Goal: Task Accomplishment & Management: Use online tool/utility

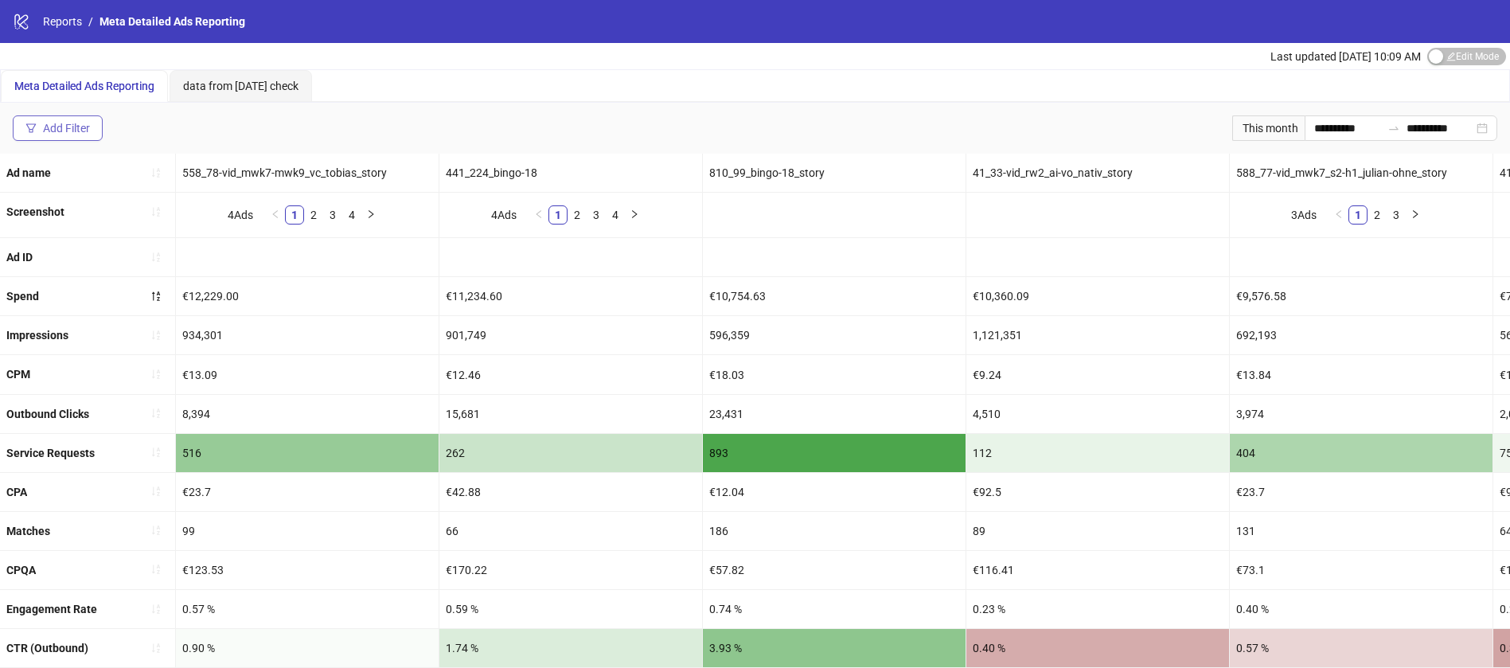
click at [84, 133] on div "Add Filter" at bounding box center [66, 128] width 47 height 13
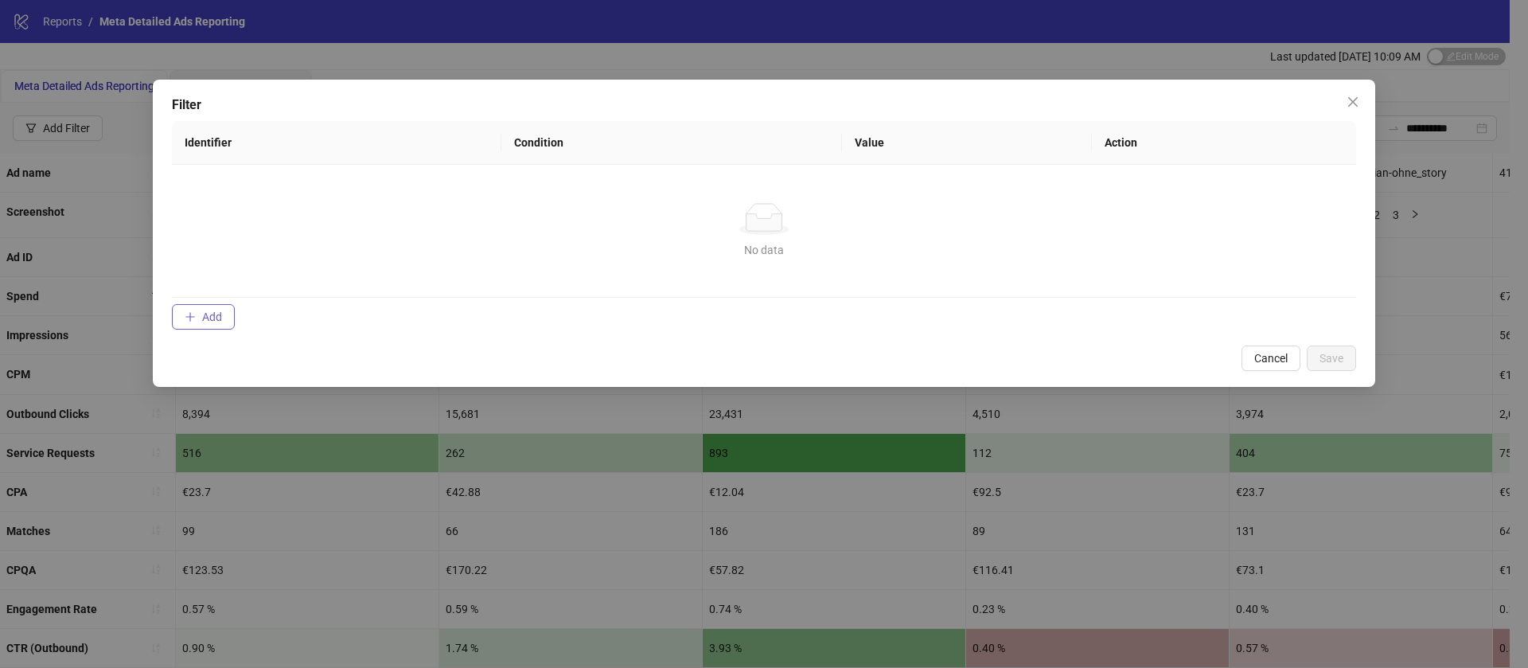
click at [232, 306] on button "Add" at bounding box center [203, 316] width 63 height 25
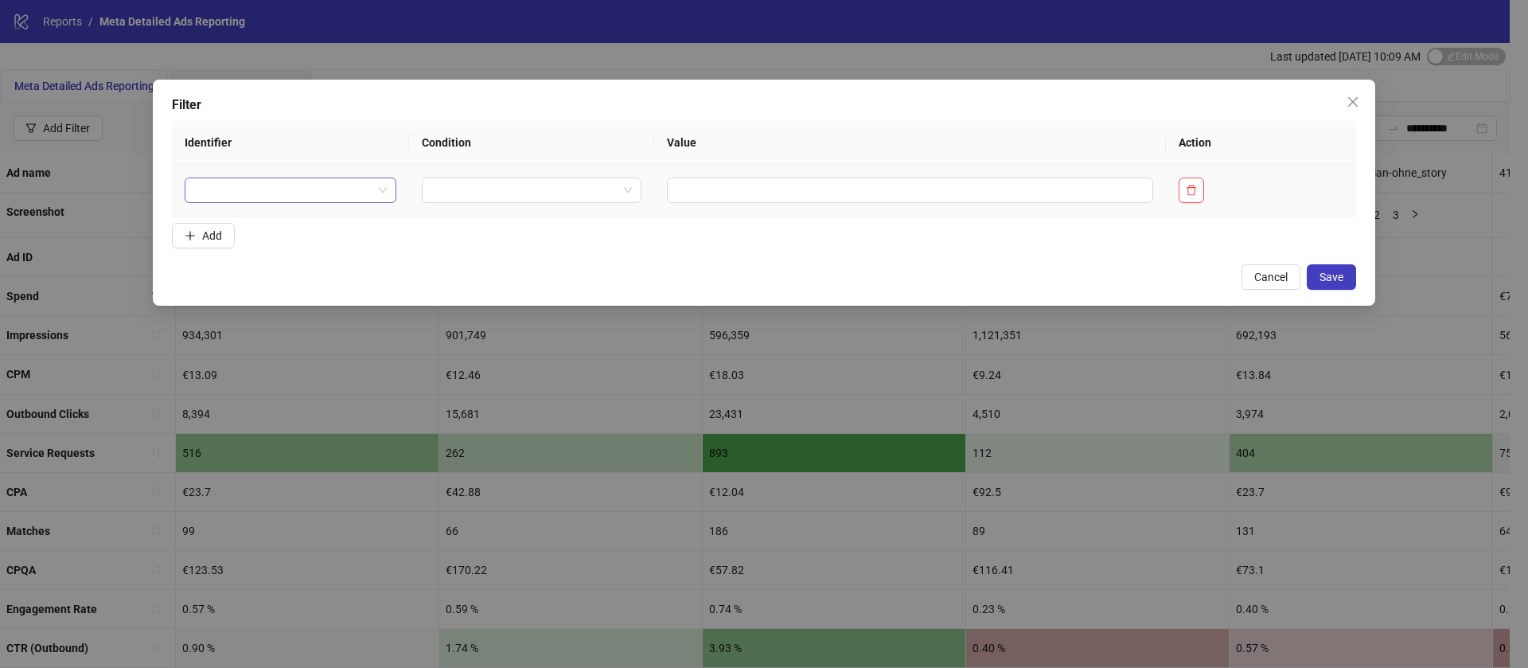
click at [296, 185] on input "search" at bounding box center [283, 190] width 178 height 24
type input "*****"
click at [302, 217] on div "Account ID" at bounding box center [285, 222] width 177 height 18
click at [591, 184] on input "search" at bounding box center [608, 190] width 162 height 24
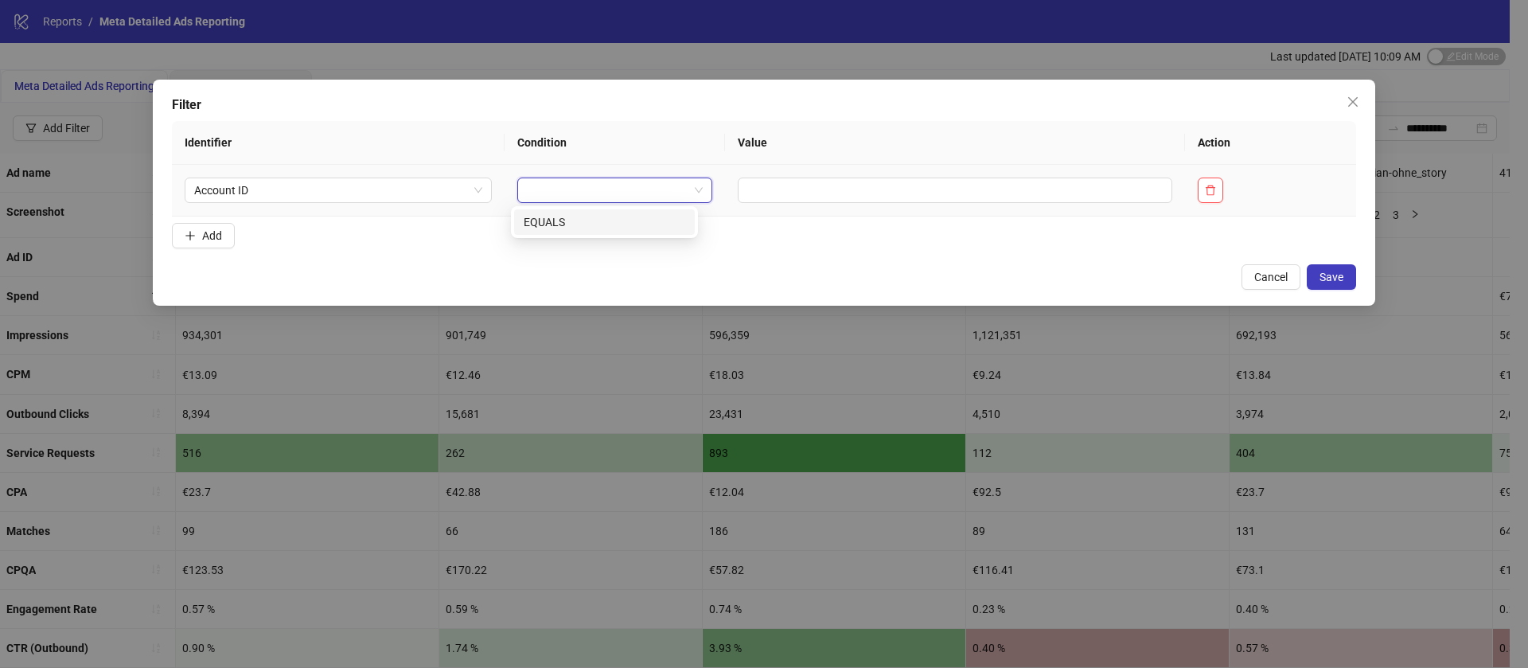
click at [583, 216] on div "EQUALS" at bounding box center [605, 222] width 162 height 18
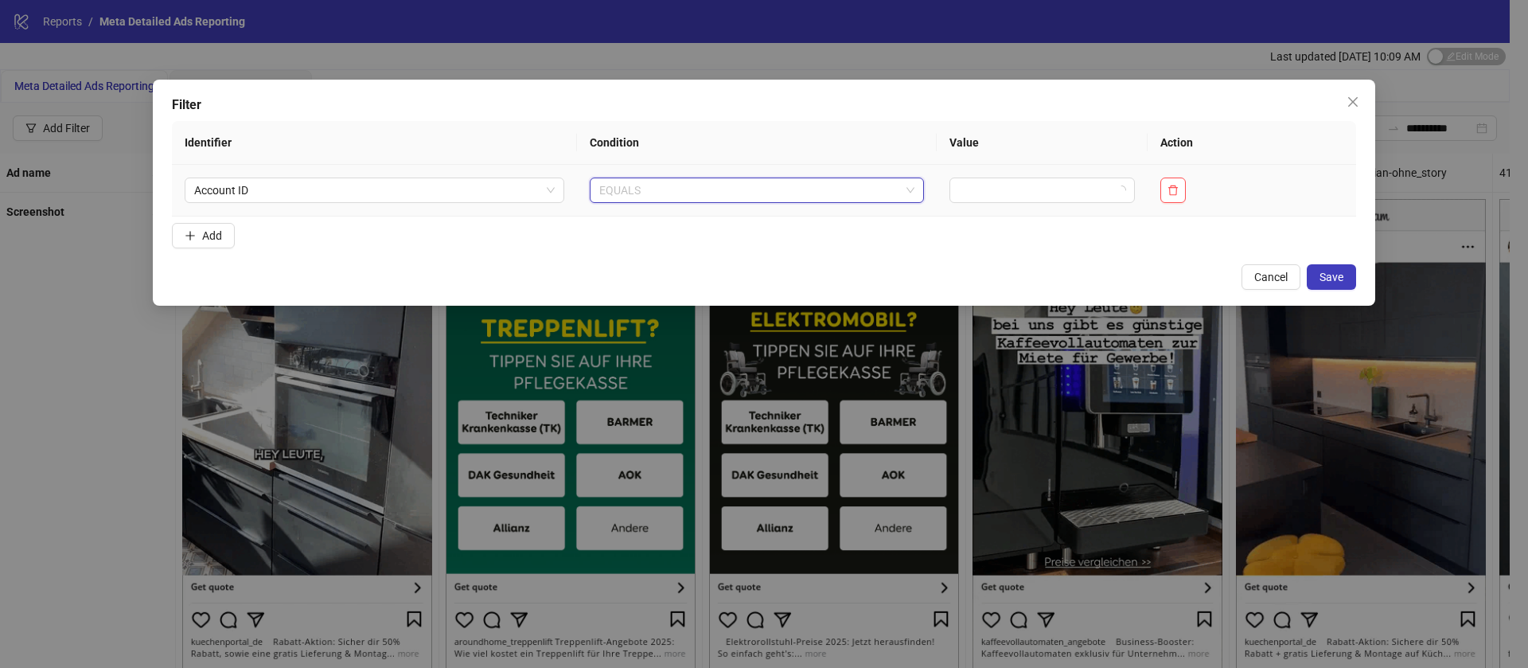
drag, startPoint x: 797, startPoint y: 178, endPoint x: 854, endPoint y: 183, distance: 57.6
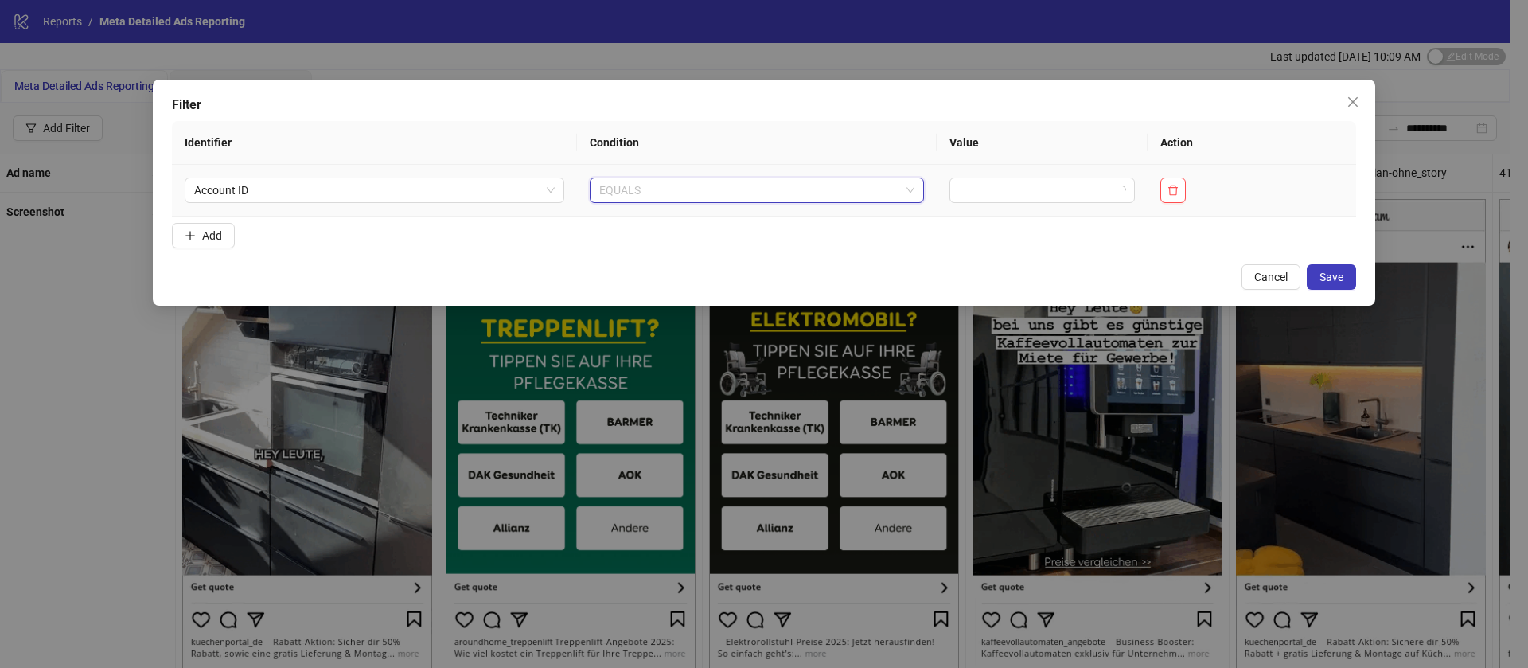
click at [801, 178] on span "EQUALS" at bounding box center [756, 190] width 315 height 24
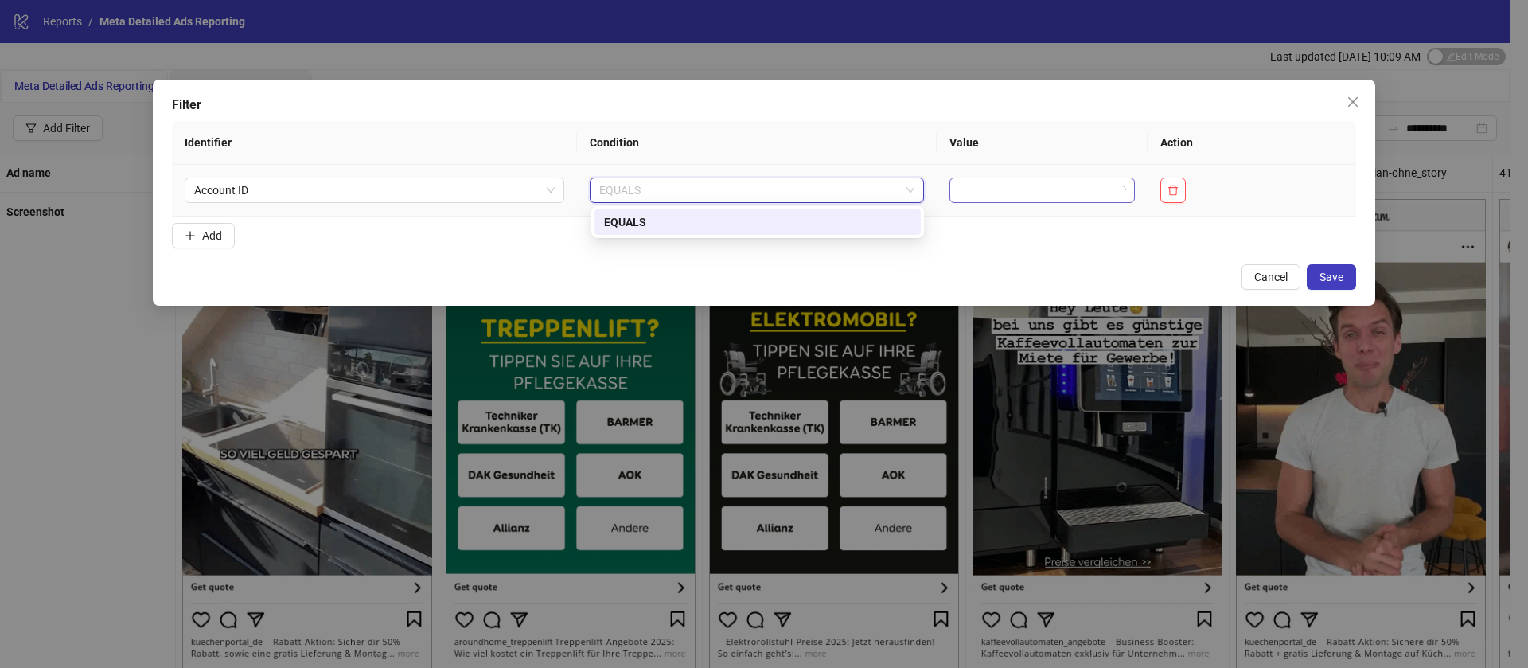
click at [991, 190] on input "search" at bounding box center [1035, 190] width 152 height 24
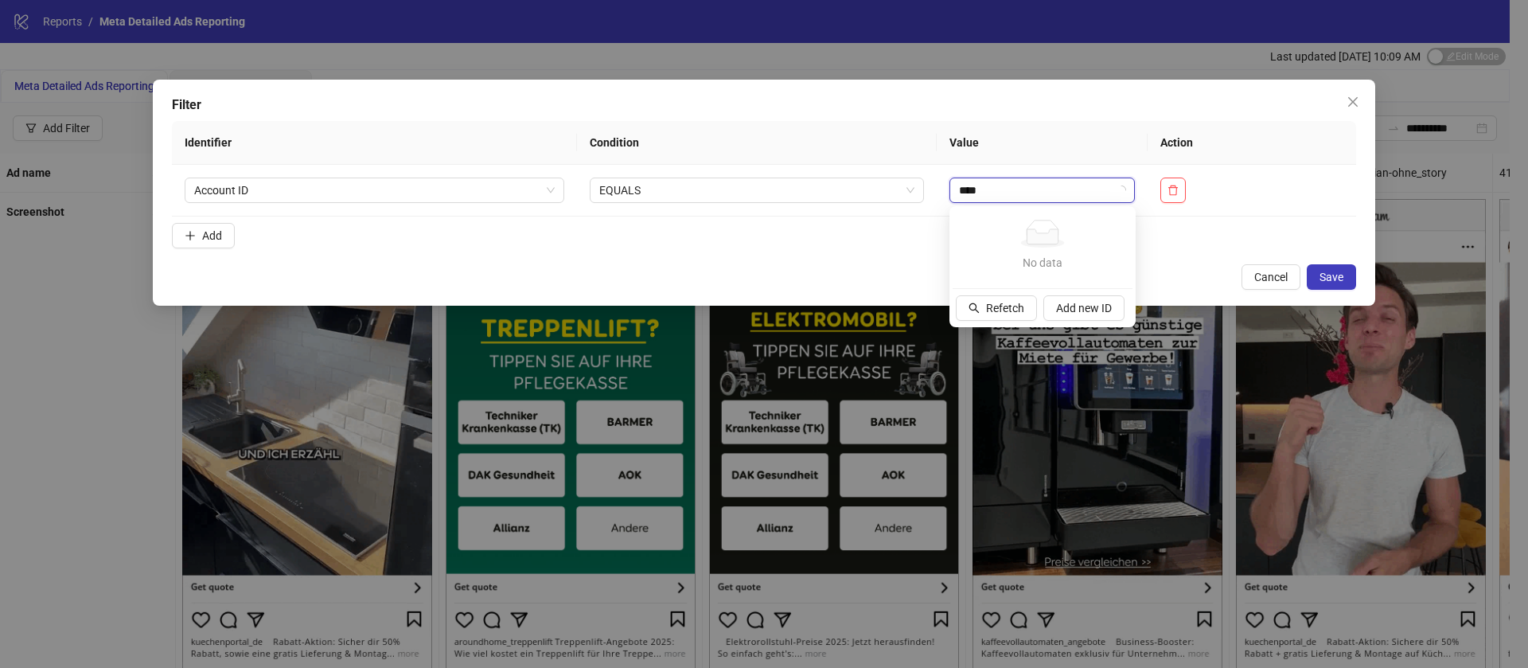
type input "****"
click at [1056, 139] on th "Value" at bounding box center [1042, 143] width 211 height 44
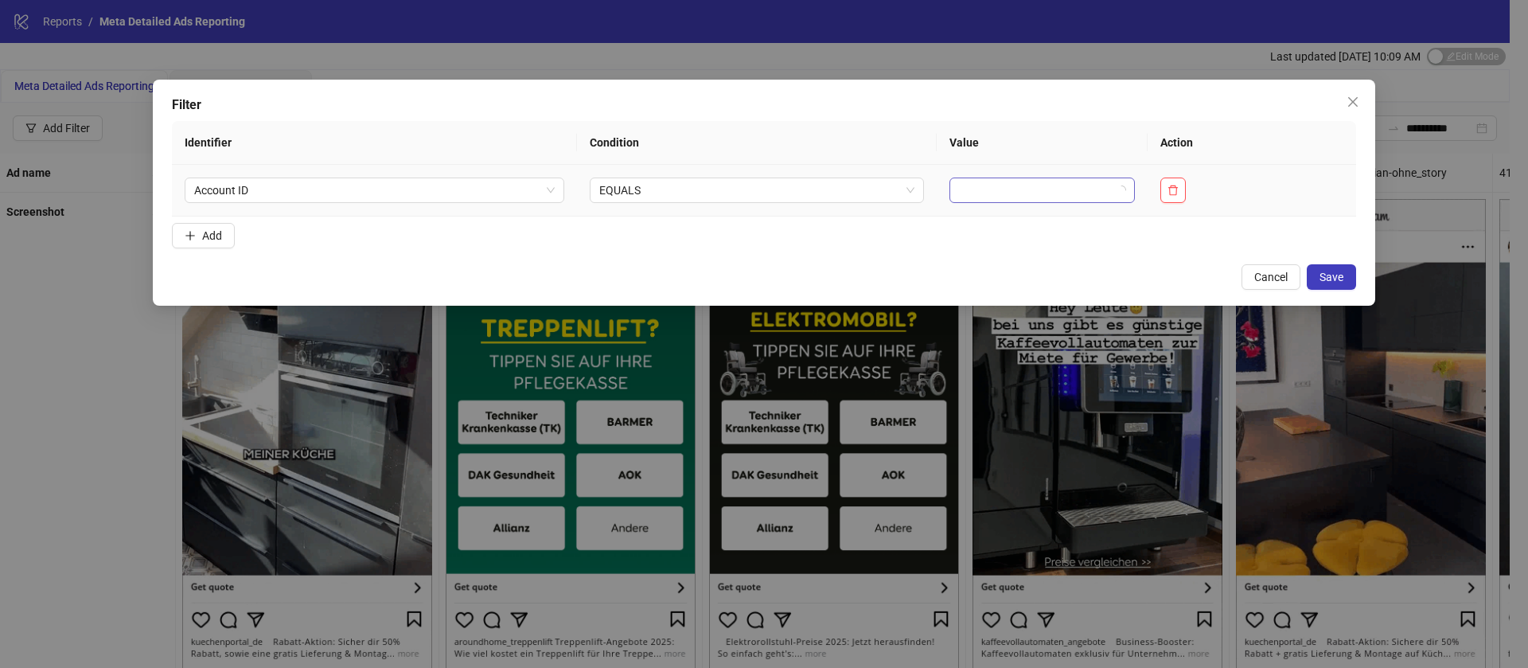
click at [1009, 195] on input "search" at bounding box center [1035, 190] width 152 height 24
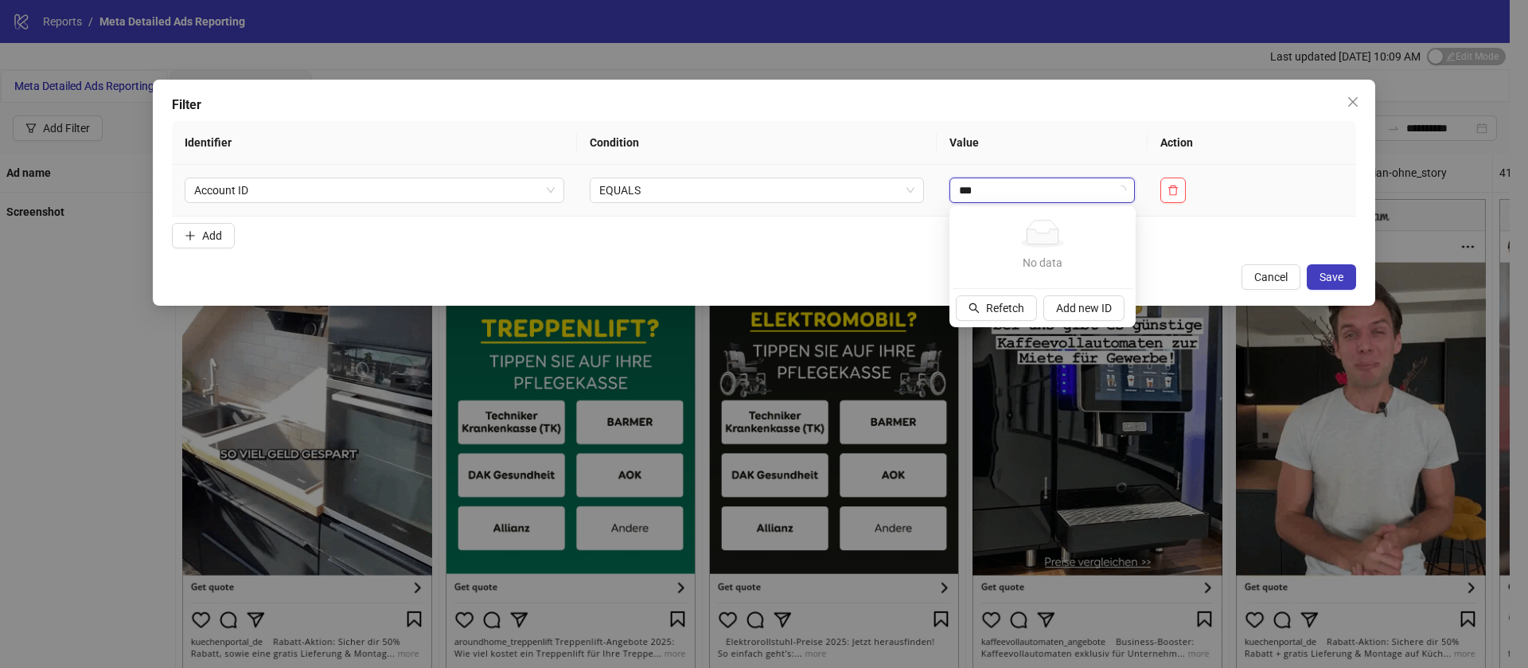
type input "***"
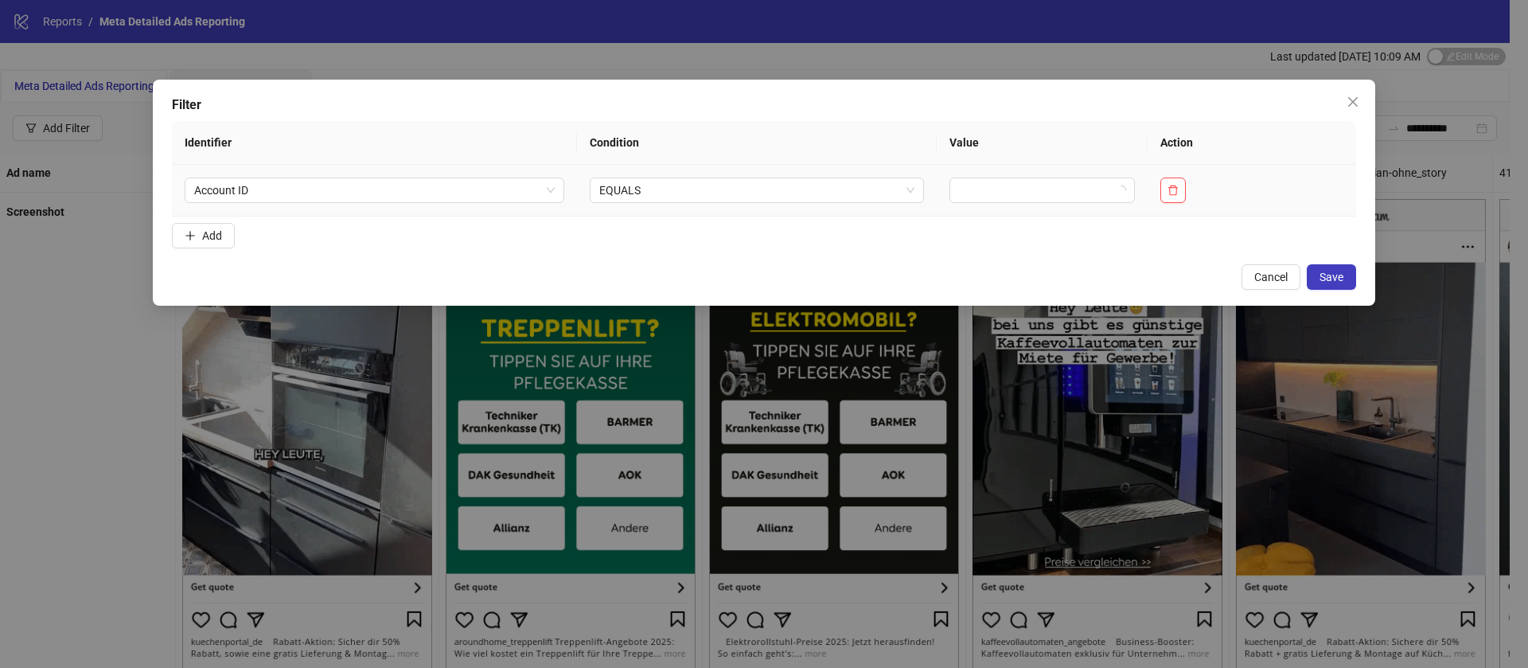
click at [1262, 205] on td at bounding box center [1252, 191] width 209 height 52
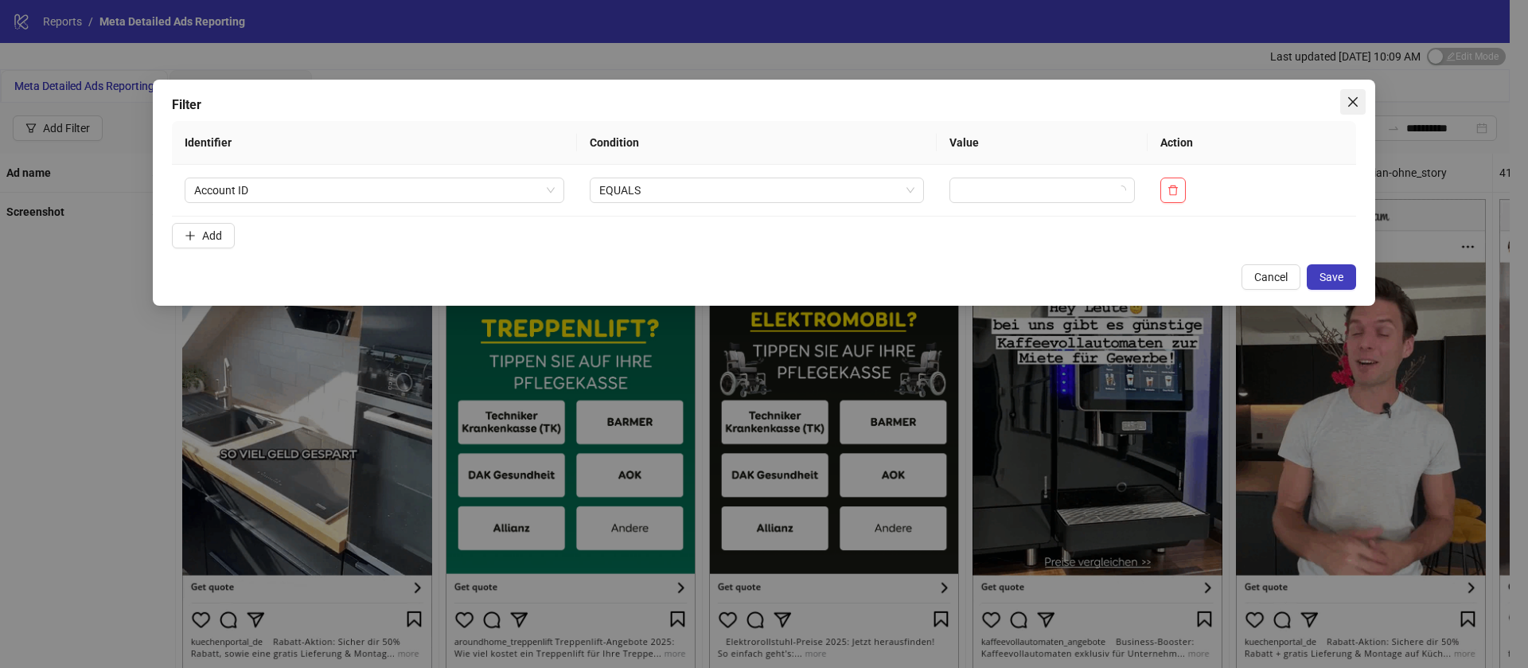
click at [1359, 104] on icon "close" at bounding box center [1353, 102] width 13 height 13
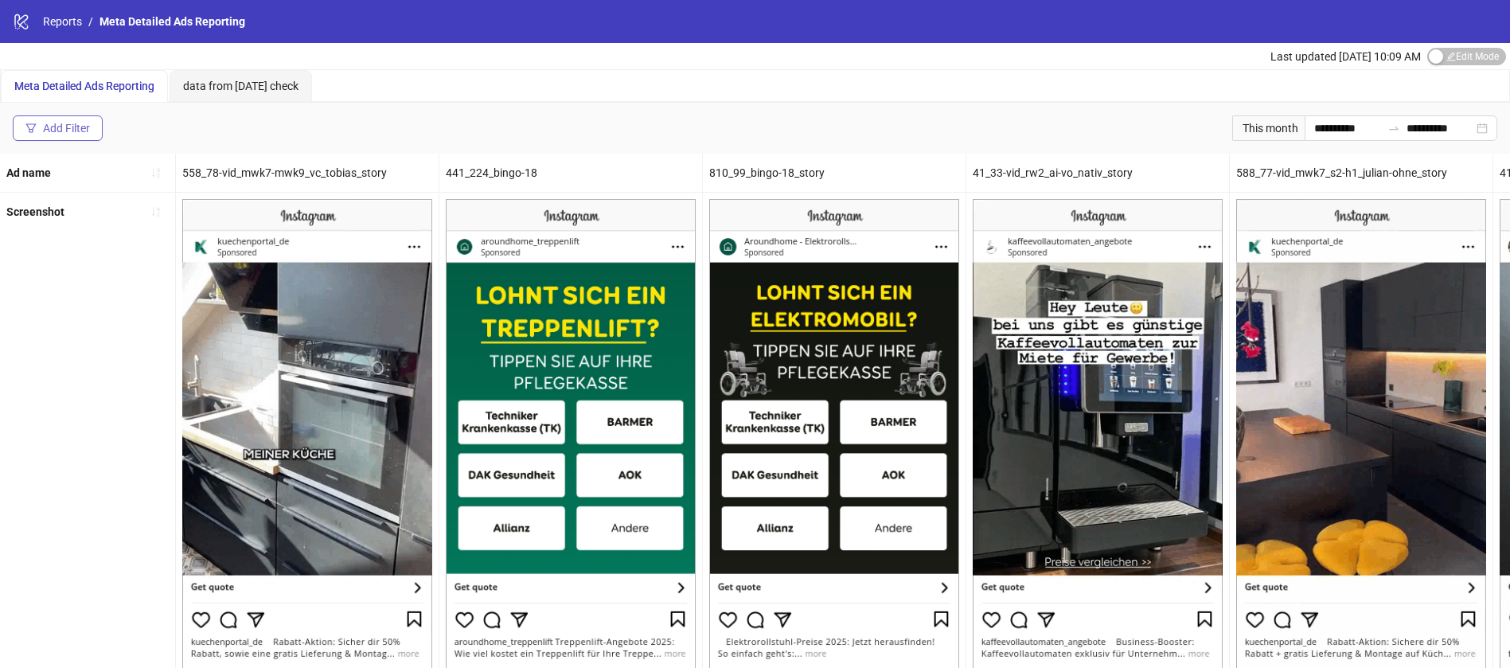
click at [60, 125] on div "Add Filter" at bounding box center [66, 128] width 47 height 13
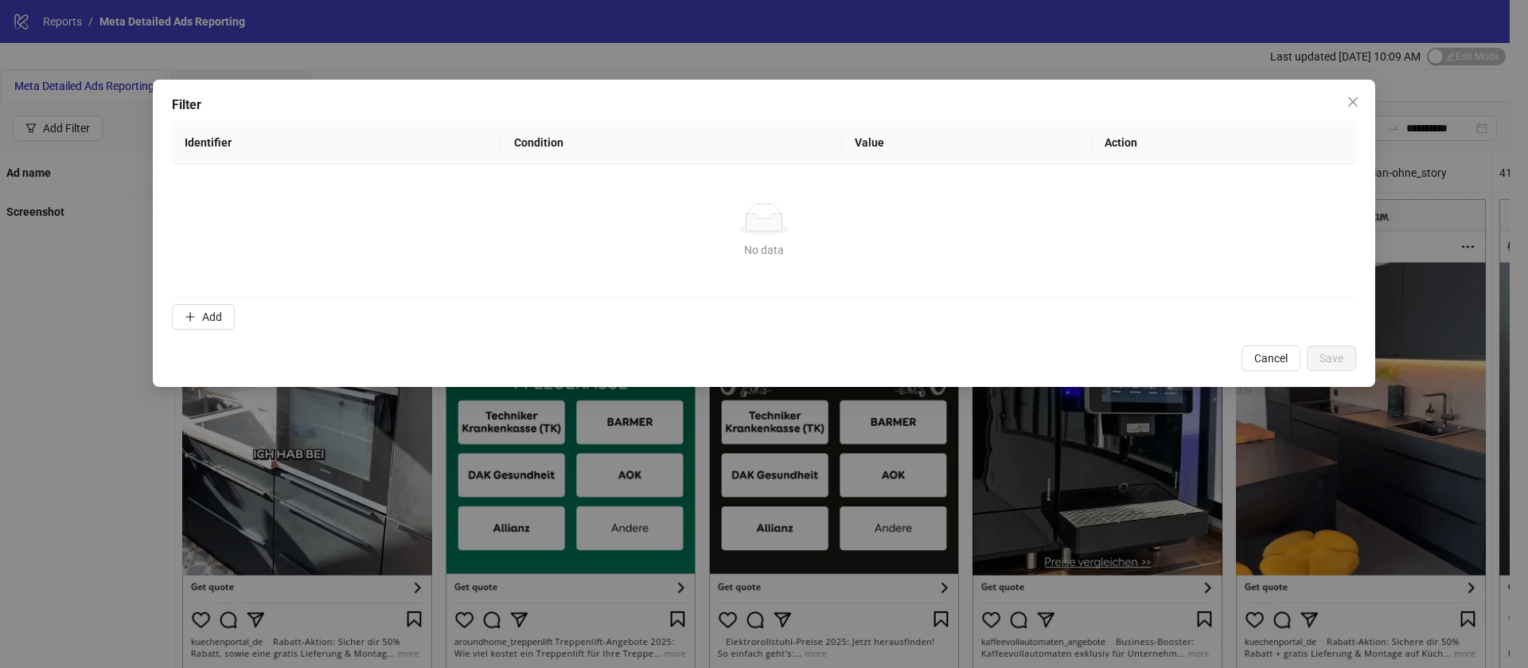
click at [203, 322] on button "Add" at bounding box center [203, 316] width 63 height 25
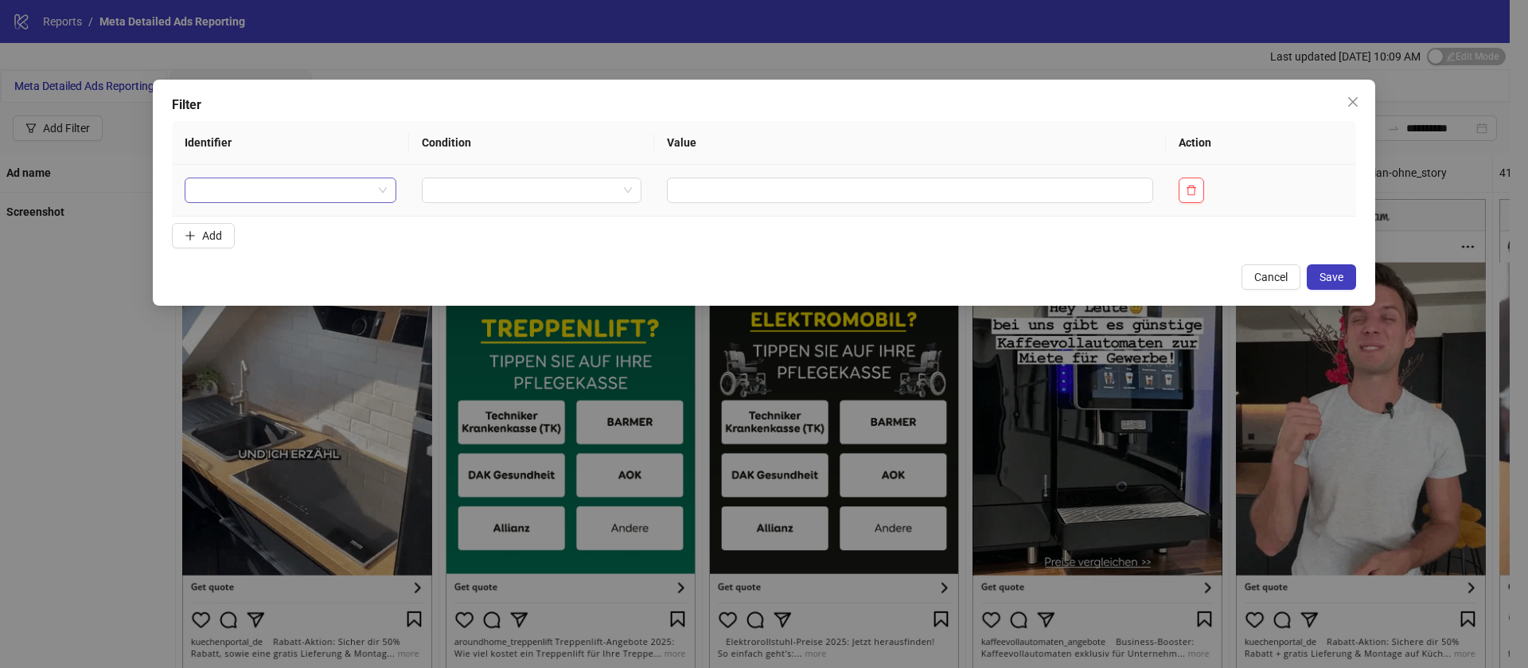
click at [351, 190] on input "search" at bounding box center [283, 190] width 178 height 24
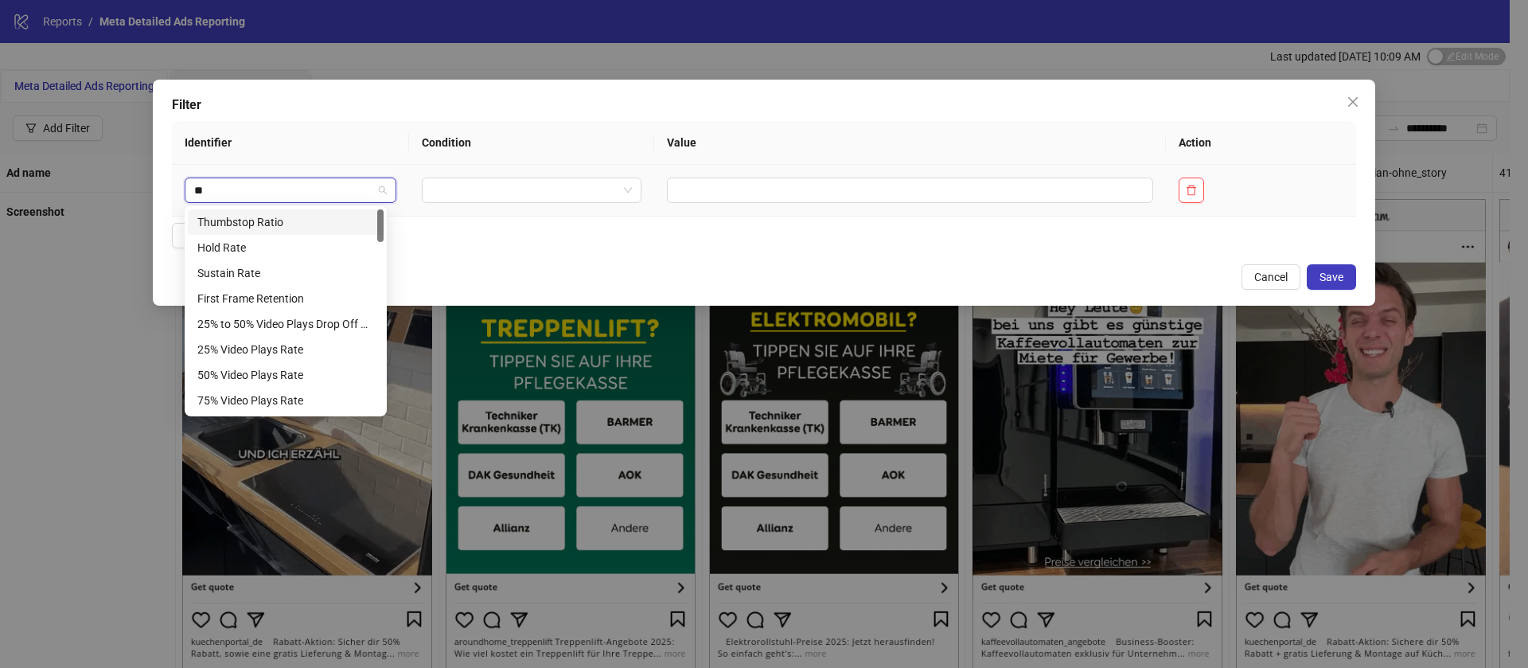
type input "***"
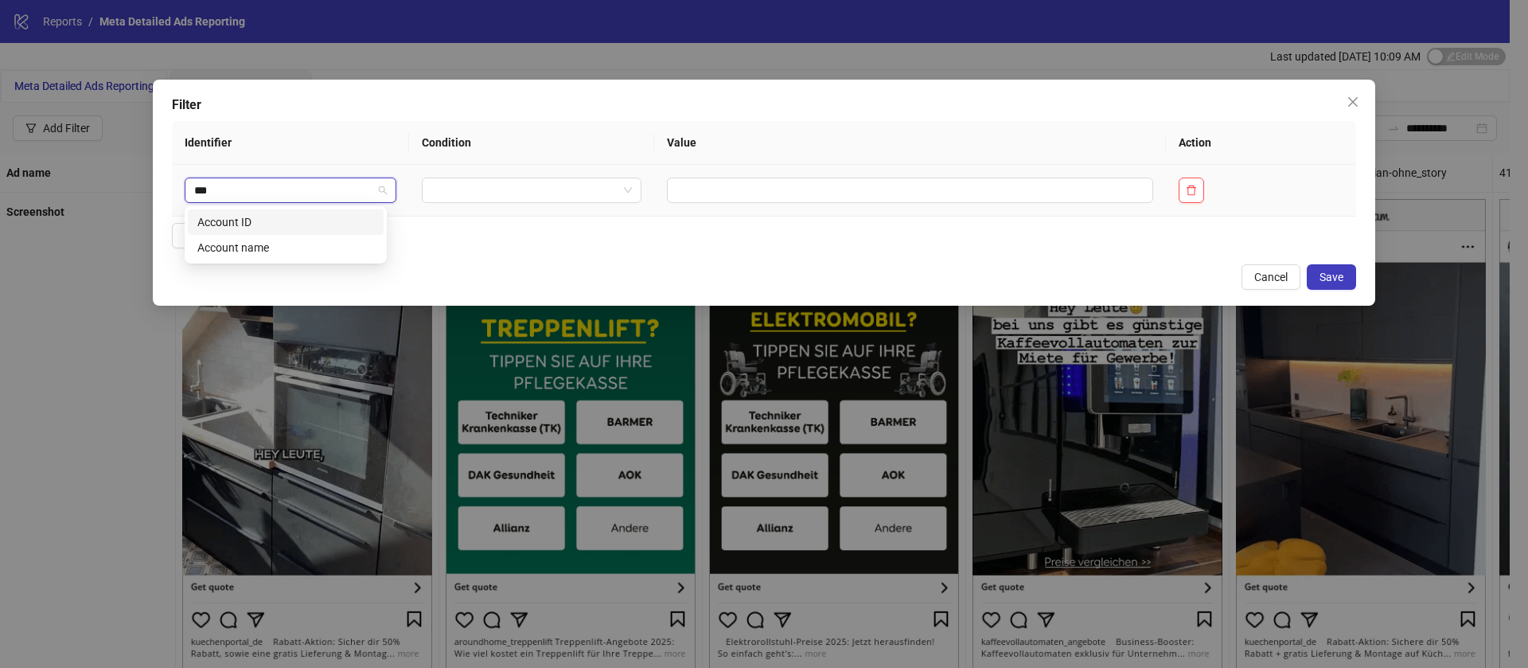
click at [343, 217] on div "Account ID" at bounding box center [285, 222] width 177 height 18
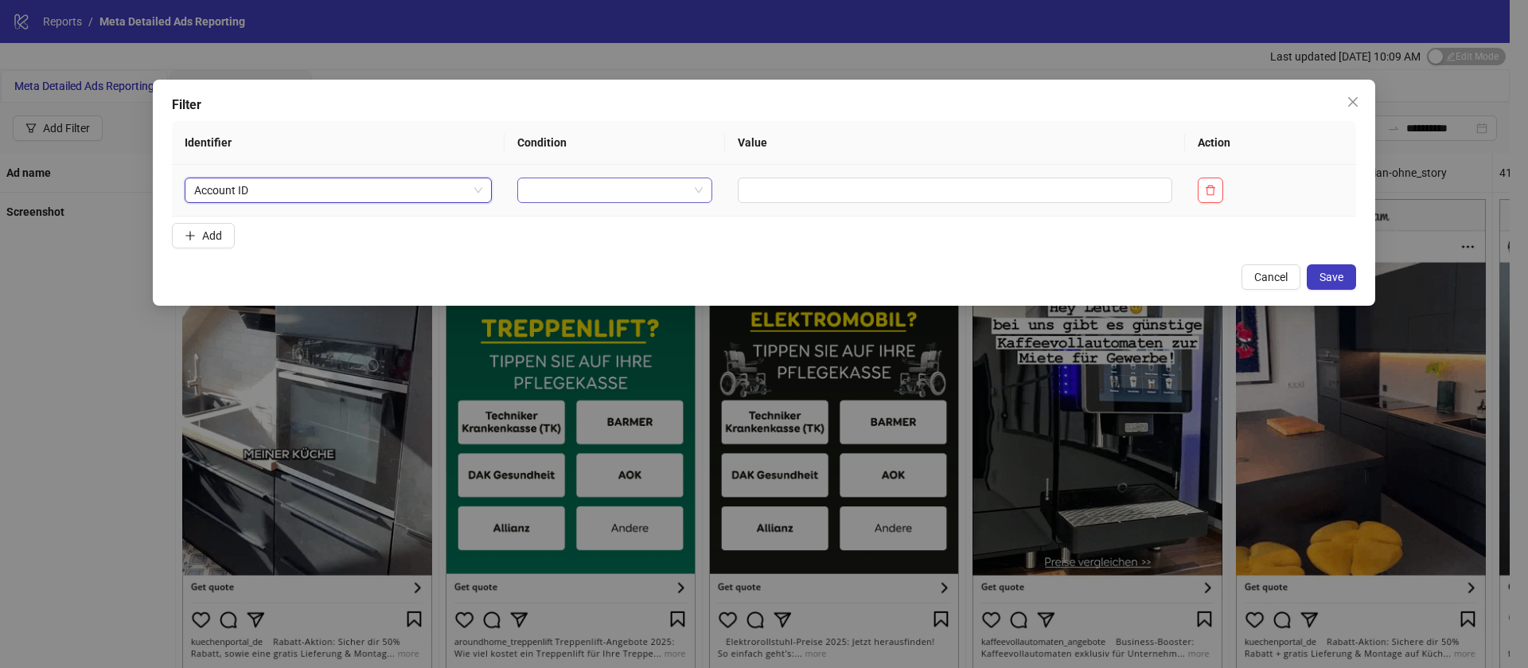
click at [545, 184] on input "search" at bounding box center [608, 190] width 162 height 24
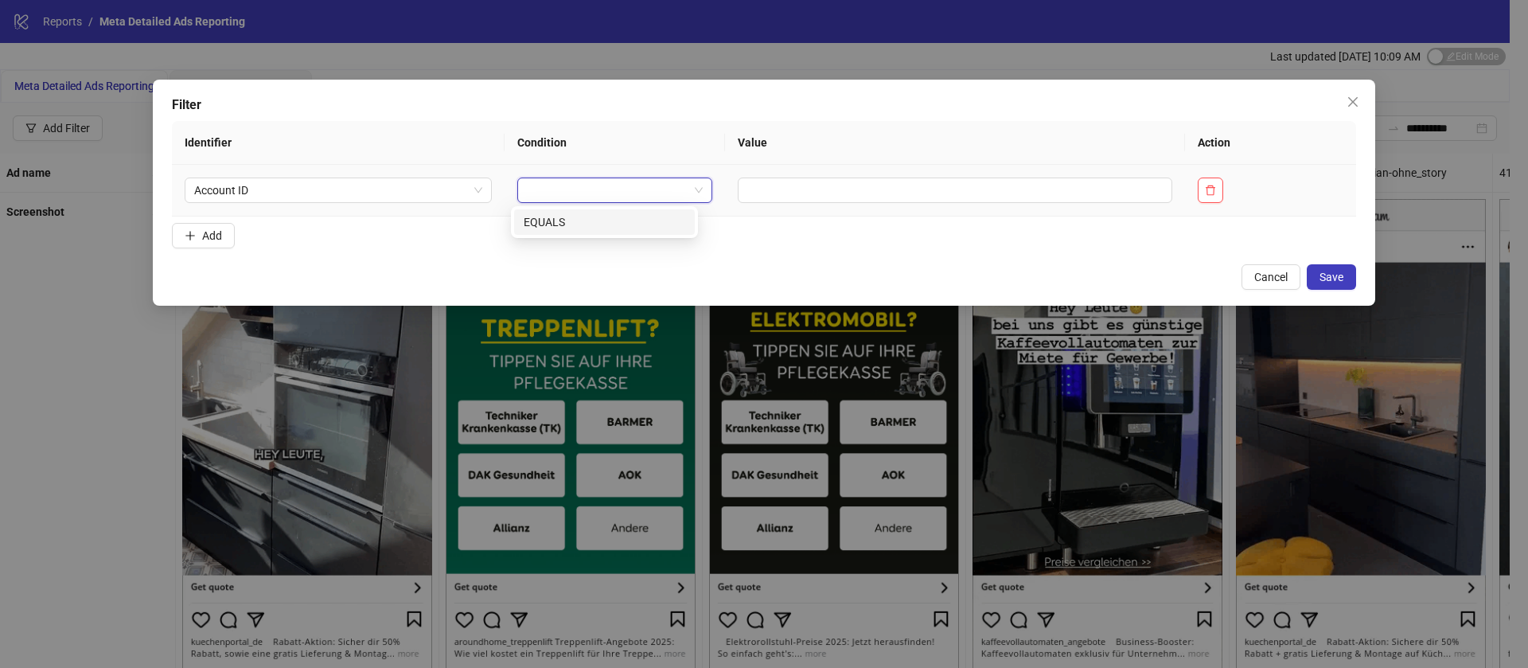
click at [563, 214] on div "EQUALS" at bounding box center [605, 222] width 162 height 18
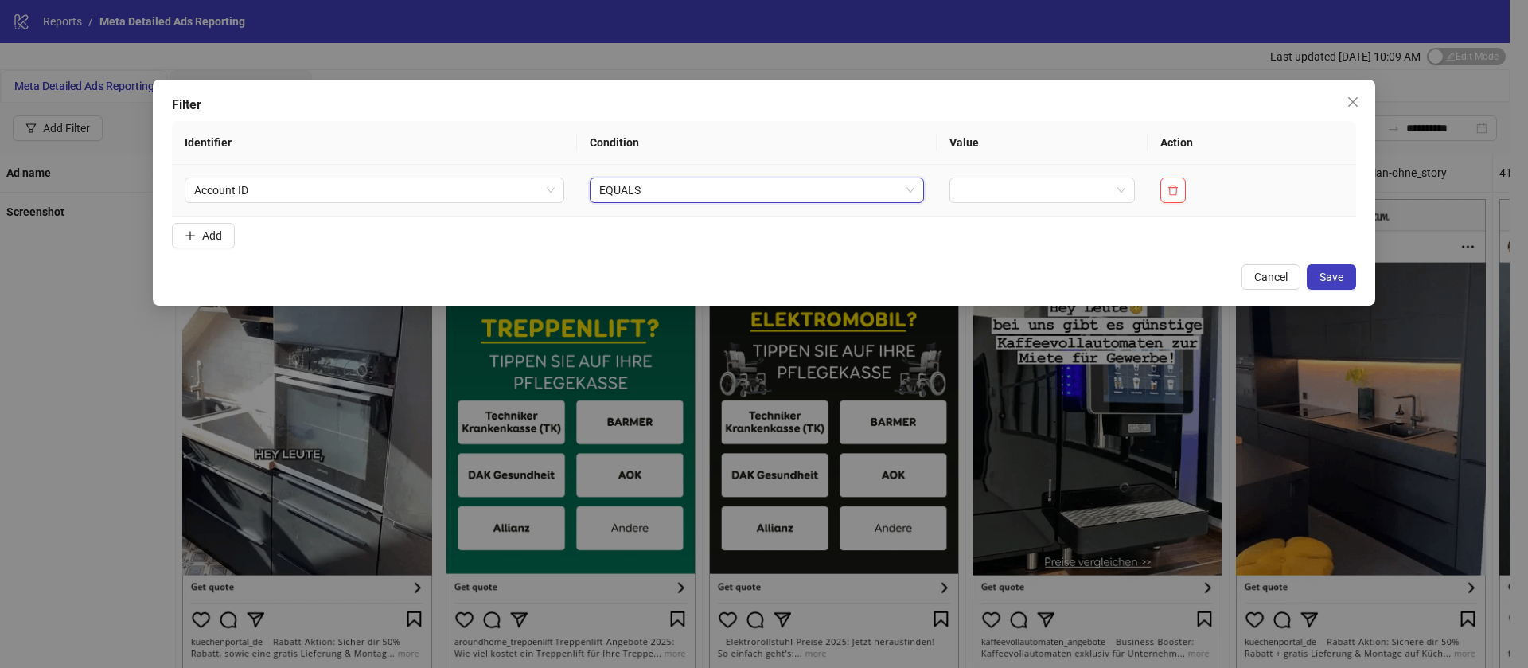
click at [1001, 204] on td at bounding box center [1042, 191] width 211 height 52
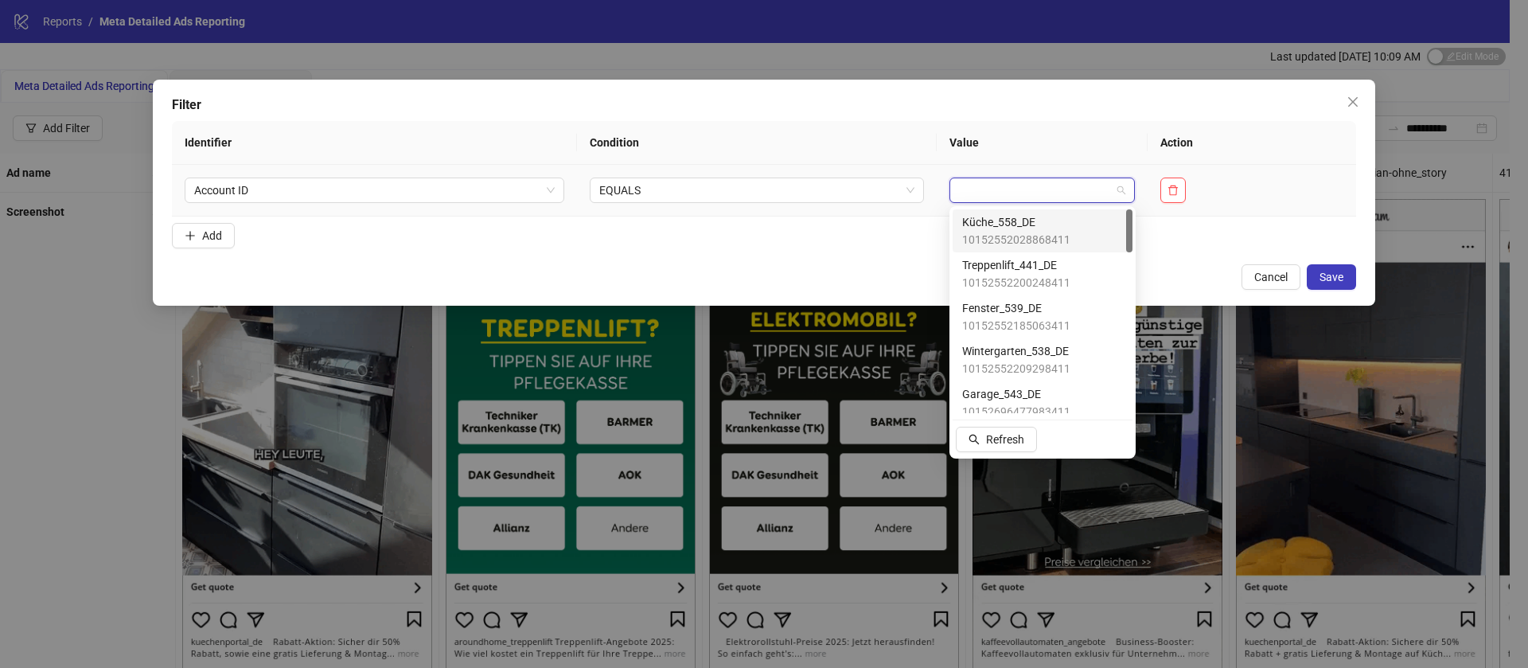
click at [1013, 190] on input "search" at bounding box center [1035, 190] width 152 height 24
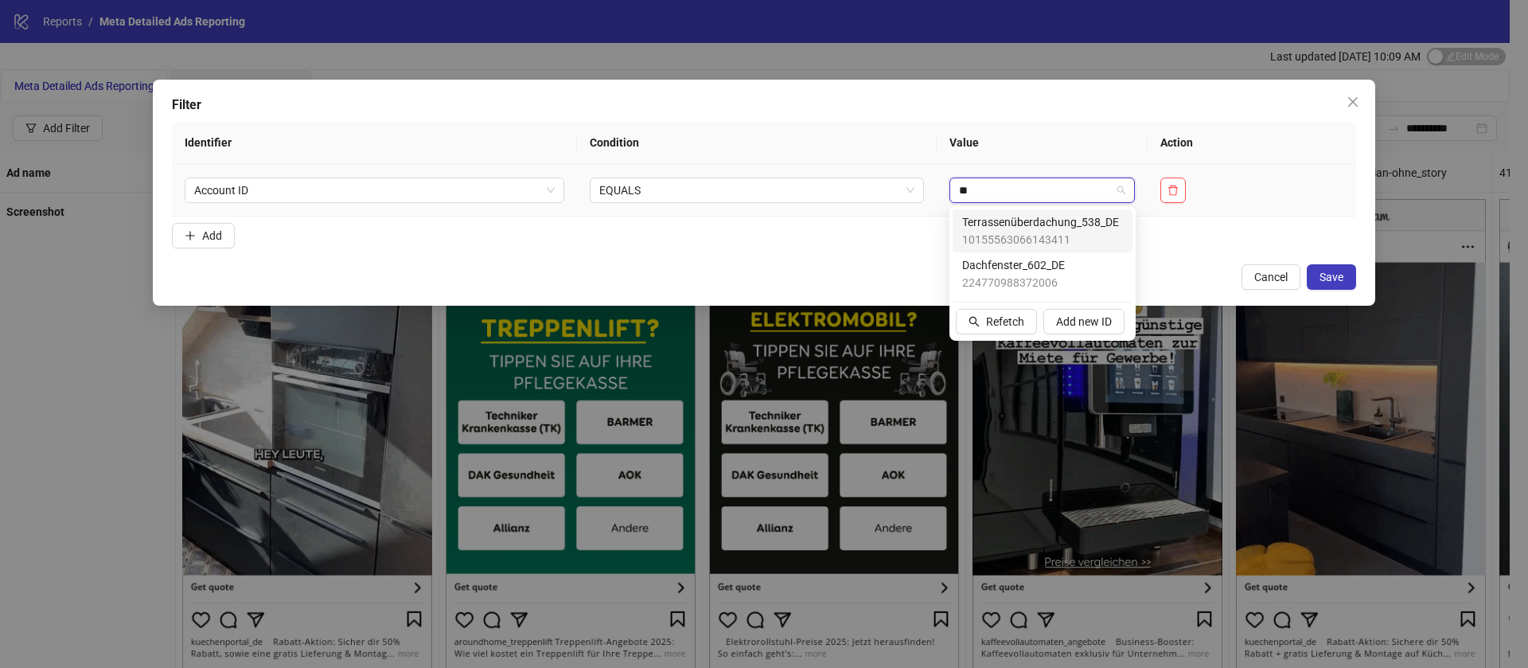
type input "***"
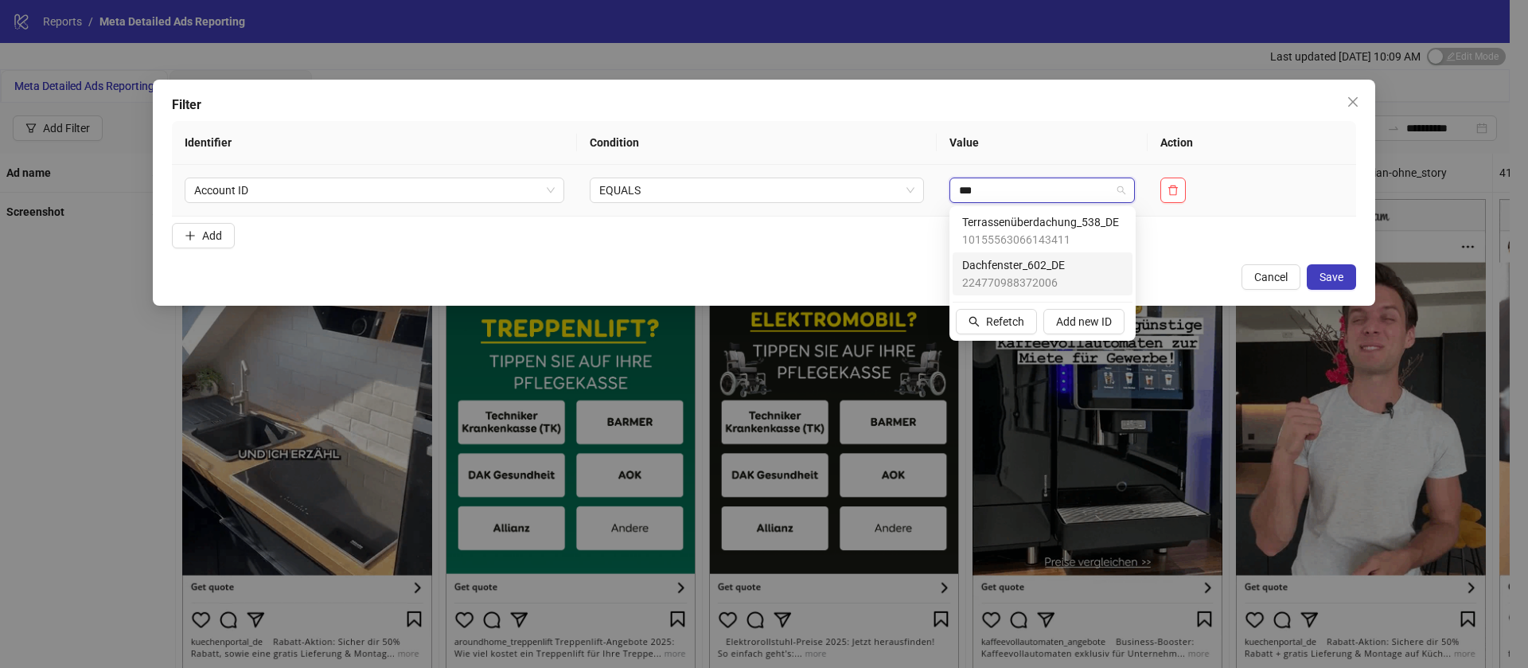
click at [1034, 264] on span "Dachfenster_602_DE" at bounding box center [1013, 265] width 103 height 18
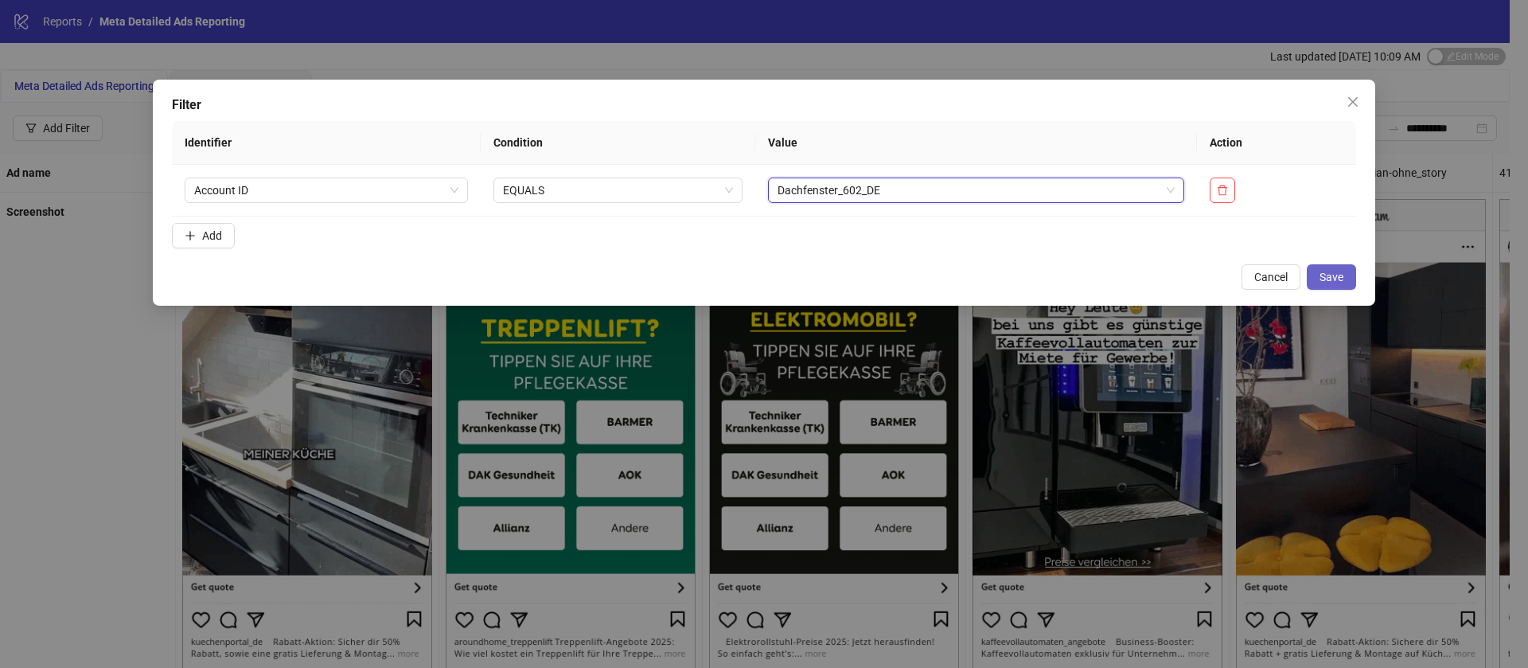
click at [1339, 274] on span "Save" at bounding box center [1332, 277] width 24 height 13
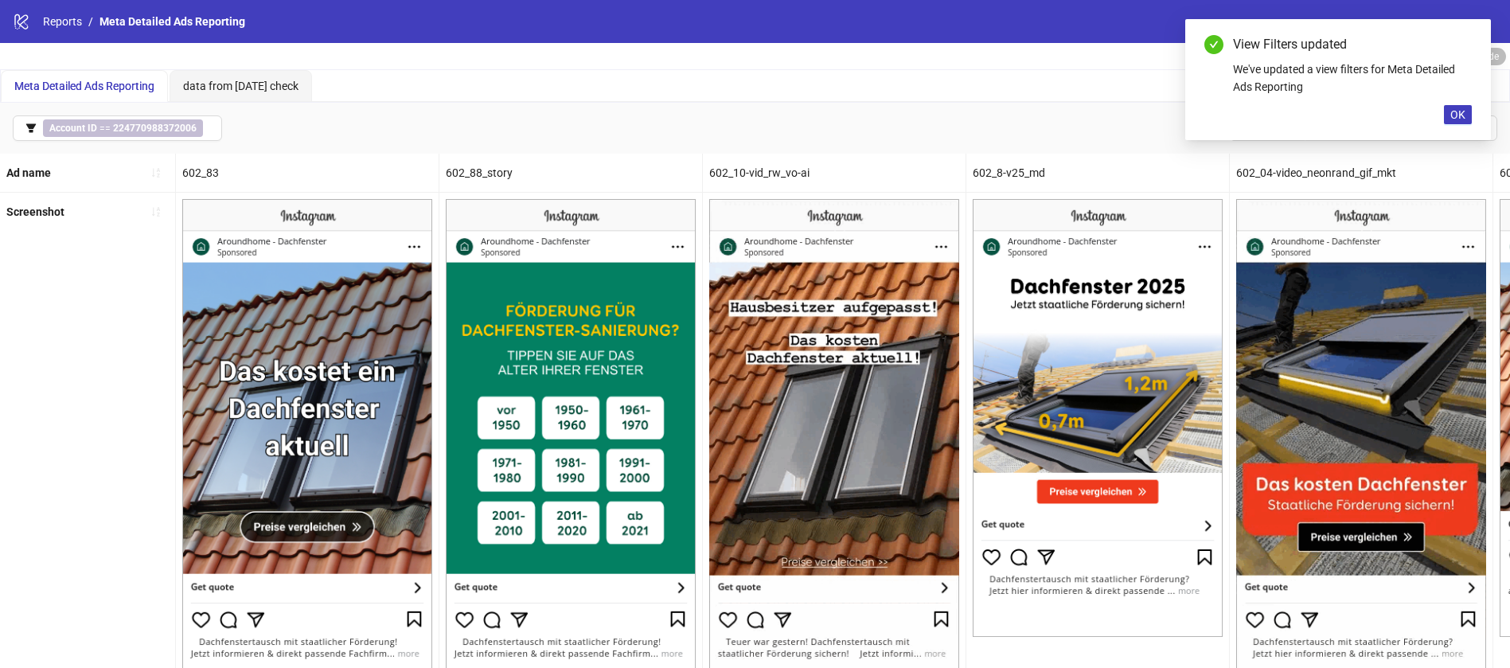
click at [215, 168] on div "602_83" at bounding box center [307, 173] width 263 height 38
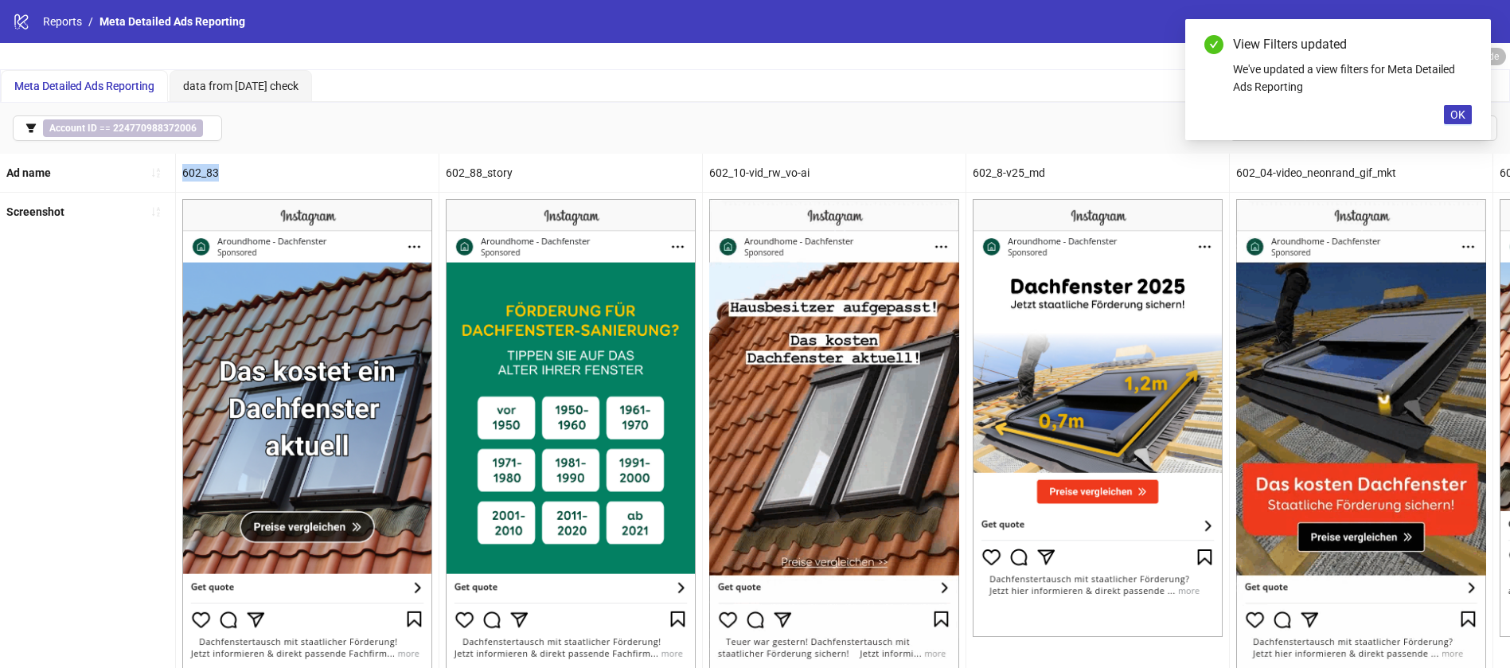
click at [215, 168] on div "602_83" at bounding box center [307, 173] width 263 height 38
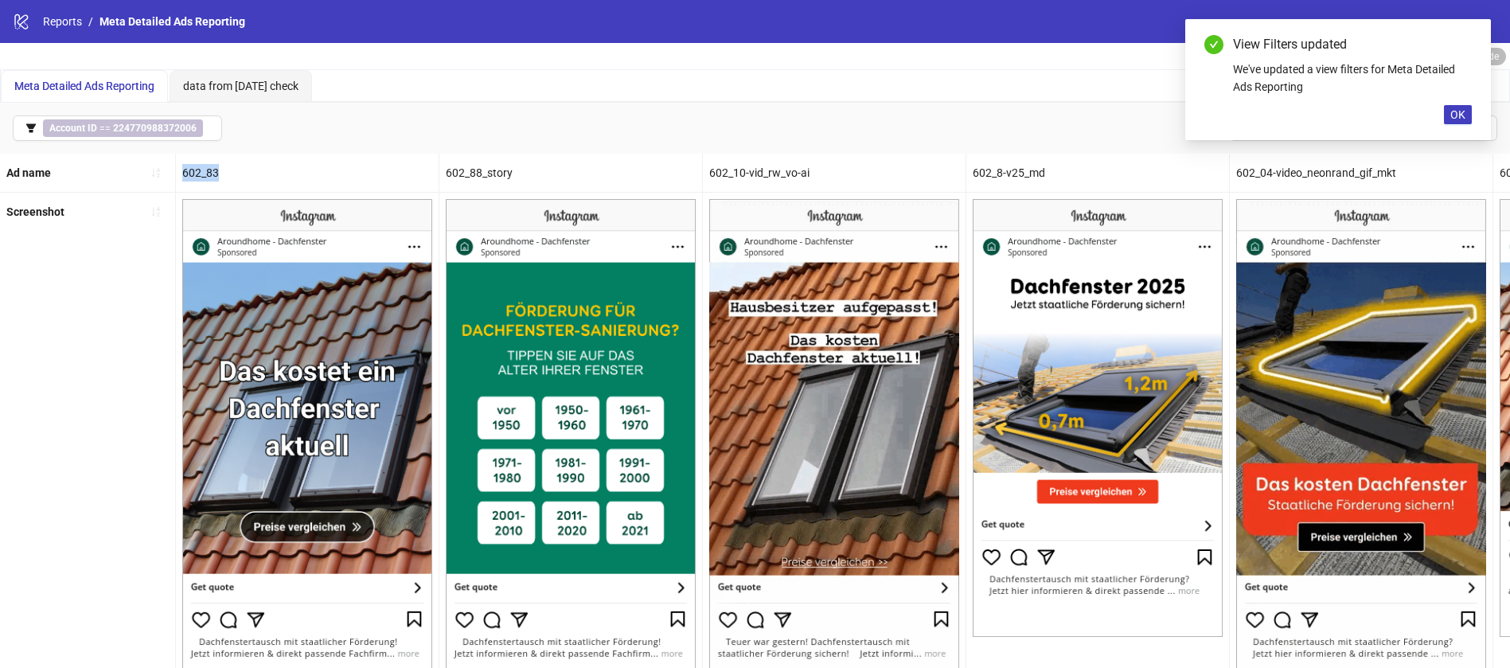
copy div "602_83"
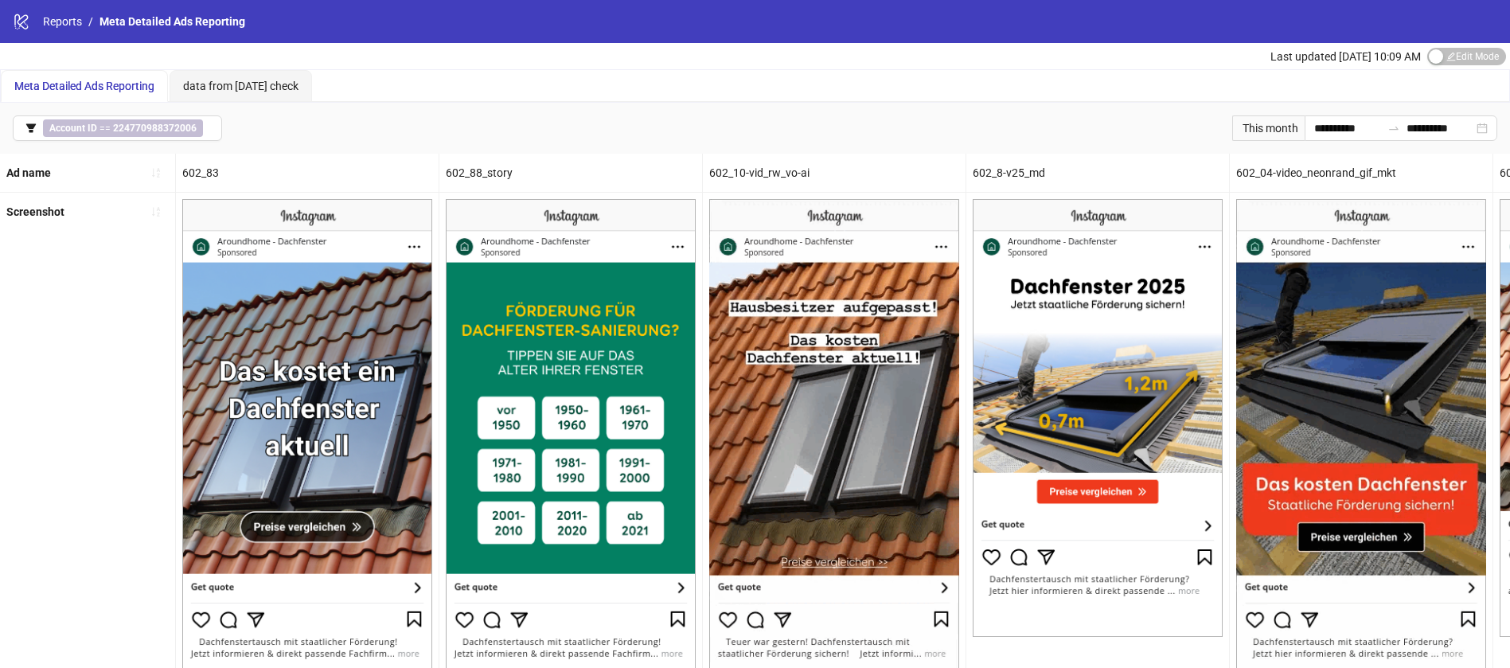
click at [475, 166] on div "602_88_story" at bounding box center [570, 173] width 263 height 38
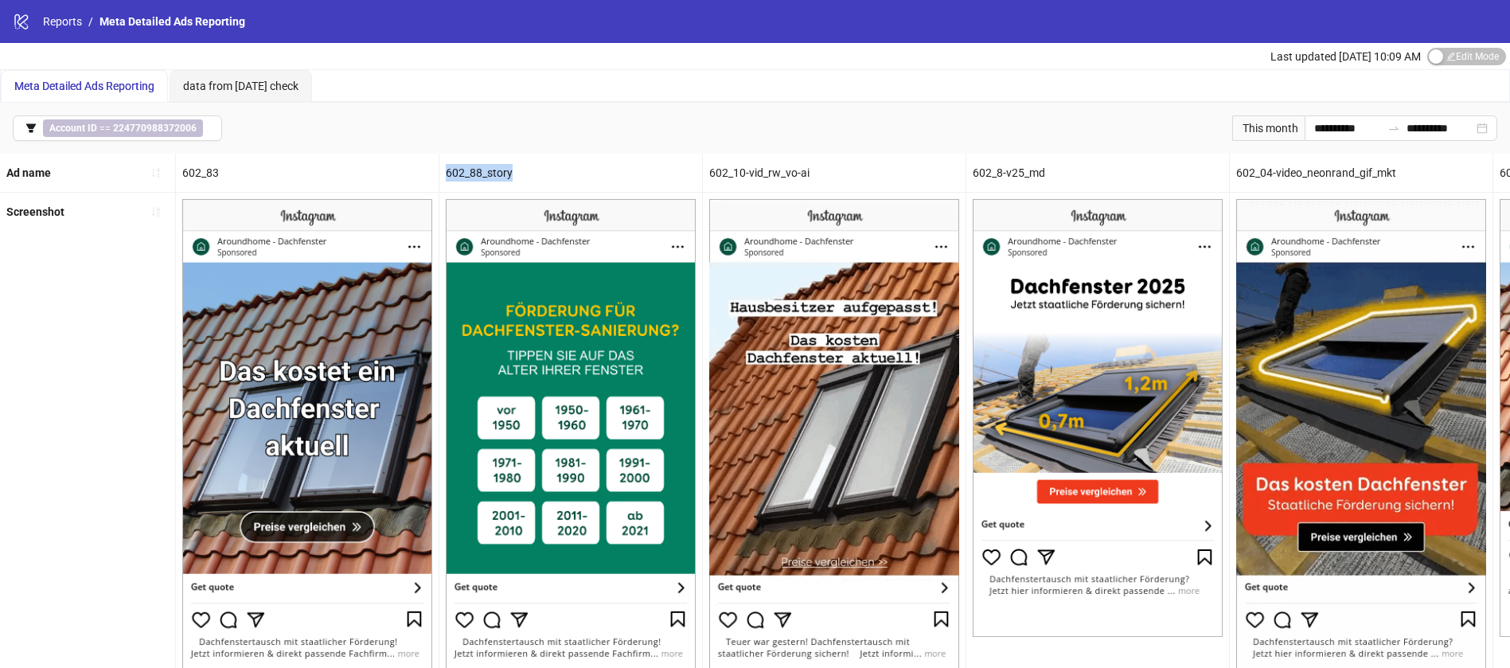
click at [475, 166] on div "602_88_story" at bounding box center [570, 173] width 263 height 38
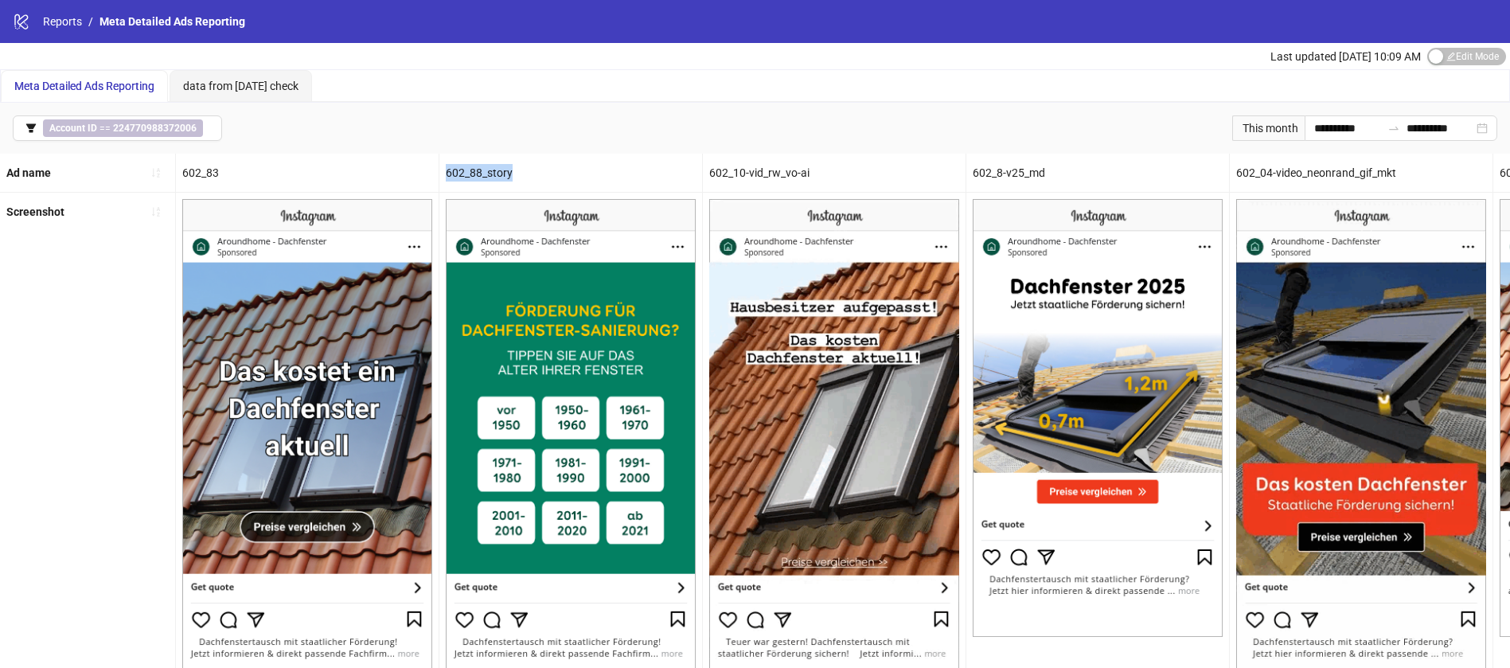
copy div "602_88_story"
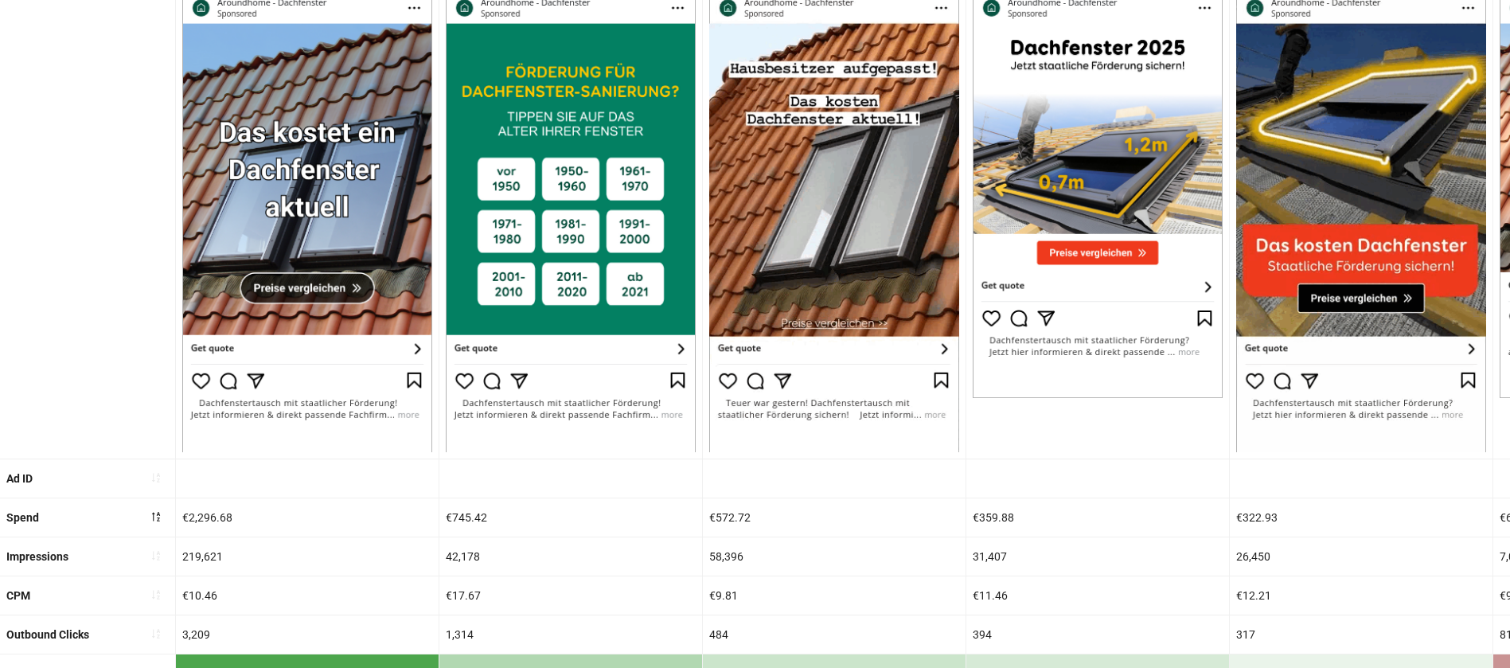
scroll to position [238, 0]
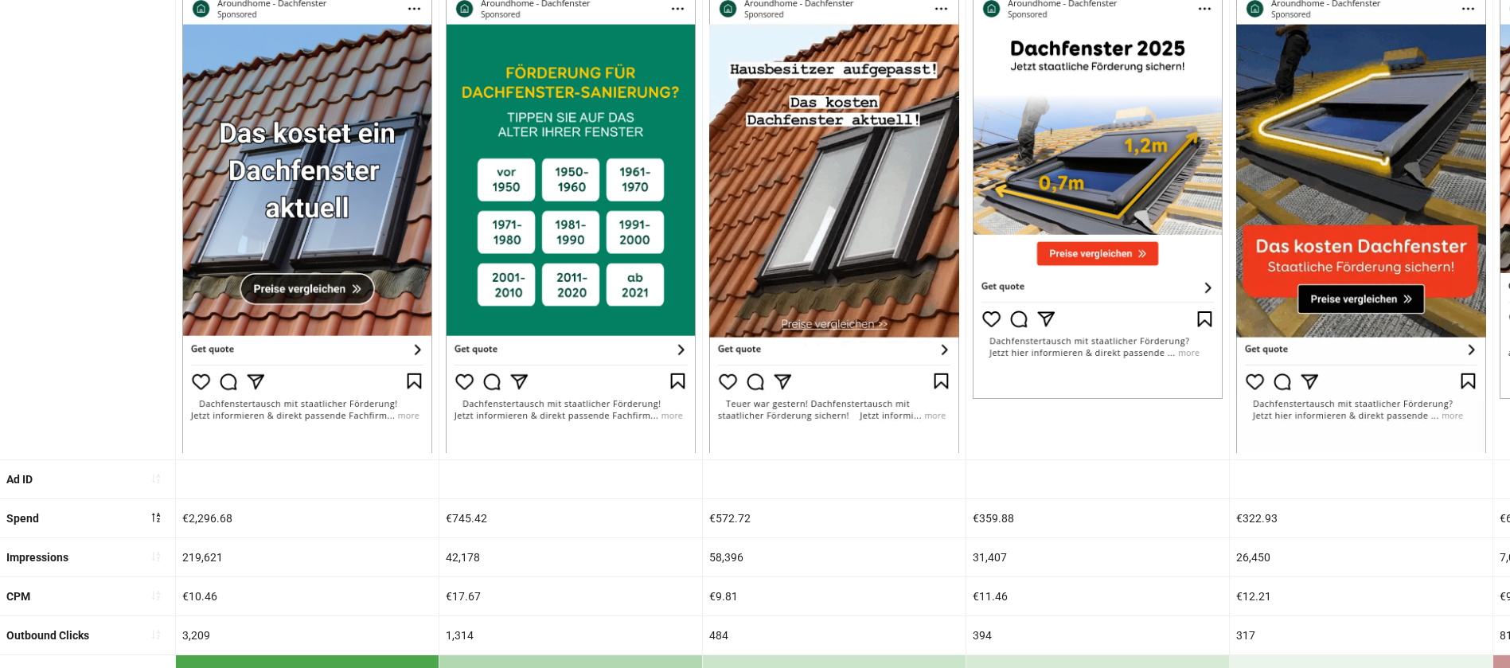
click at [657, 416] on img at bounding box center [571, 206] width 250 height 491
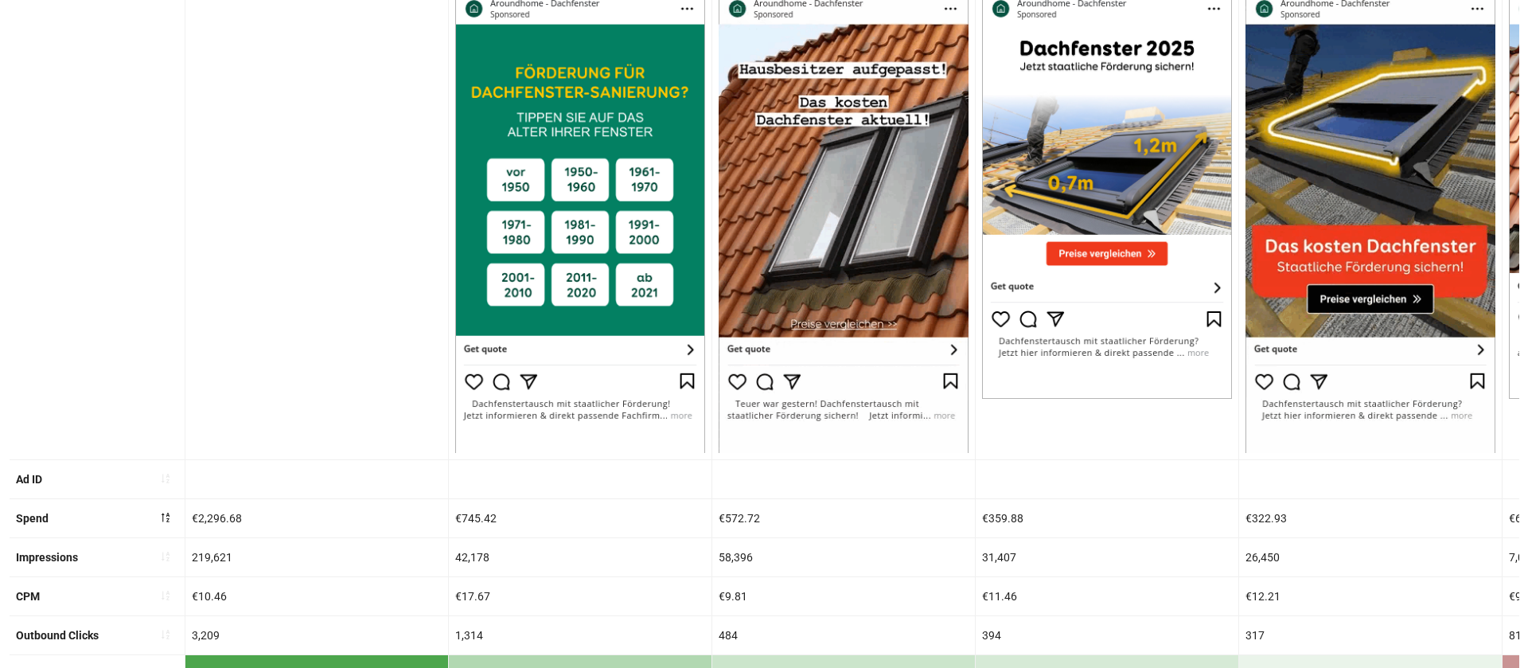
scroll to position [0, 0]
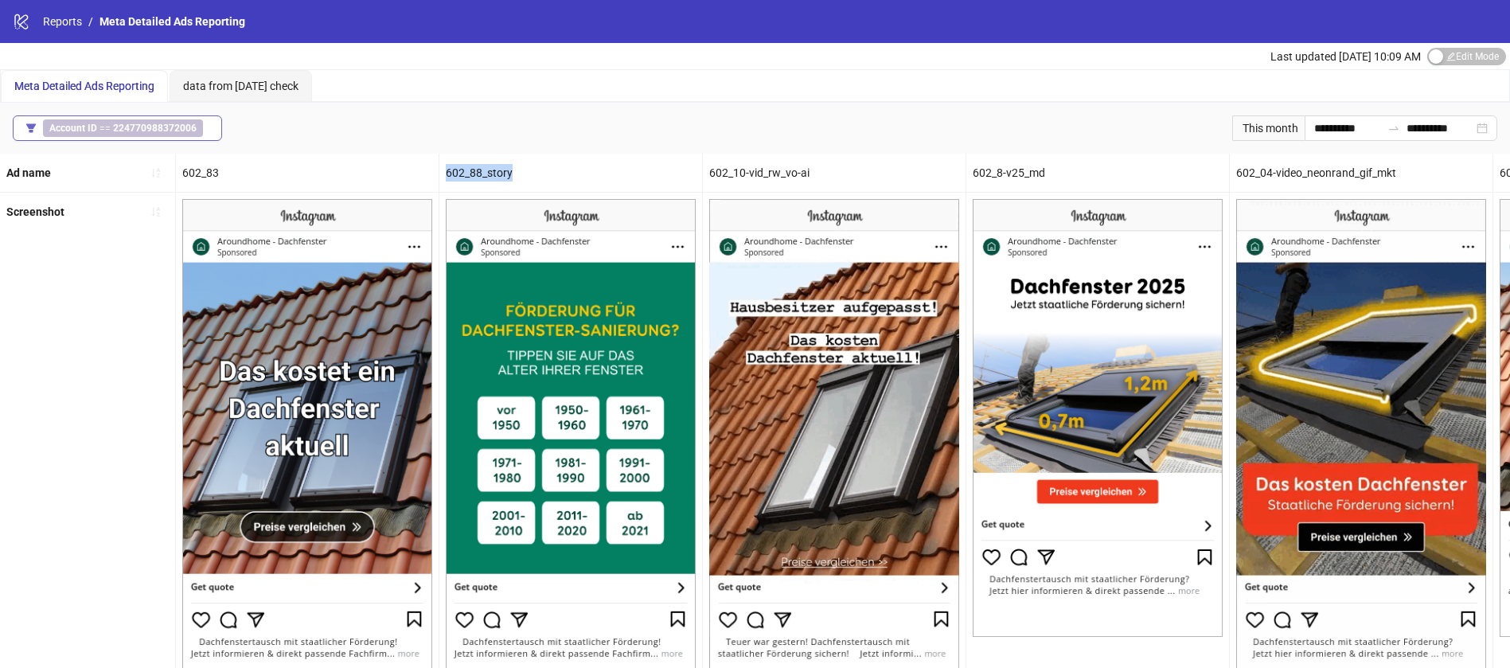
click at [166, 131] on b "224770988372006" at bounding box center [155, 128] width 84 height 11
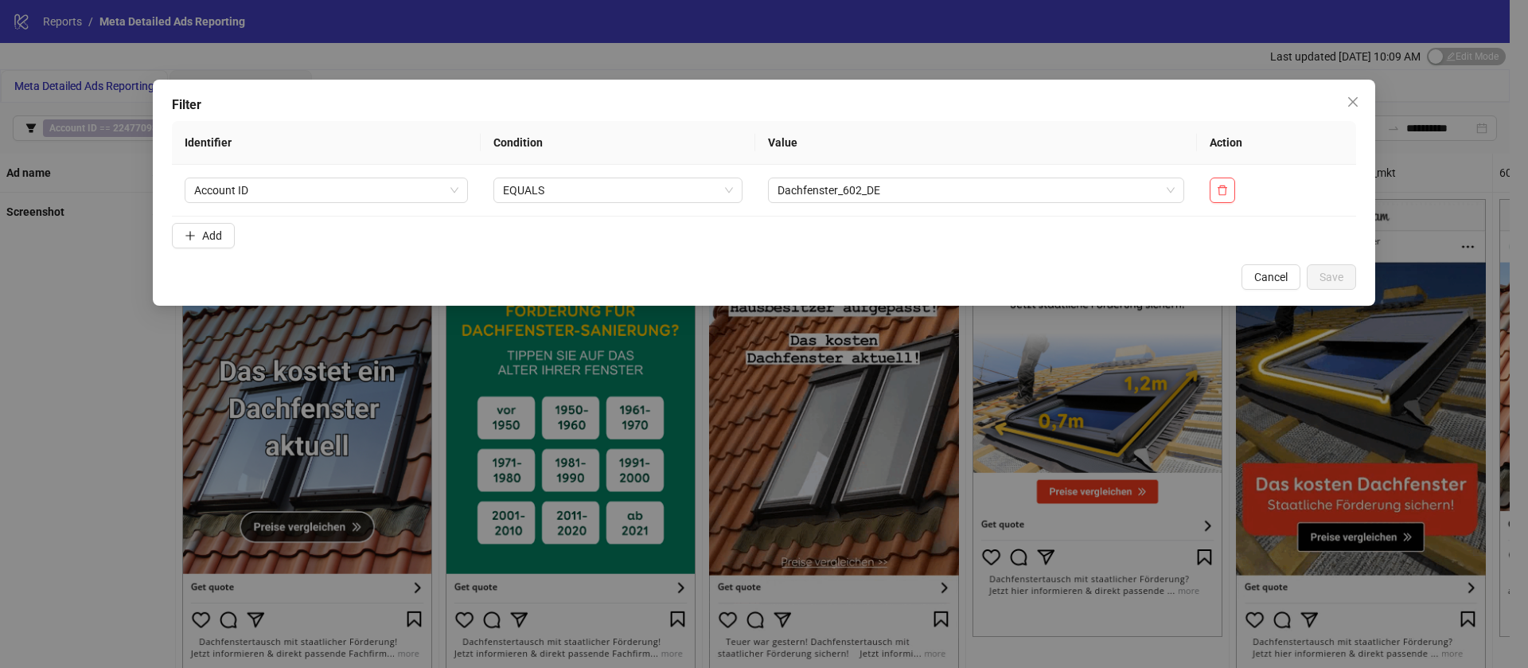
click at [860, 156] on th "Value" at bounding box center [976, 143] width 442 height 44
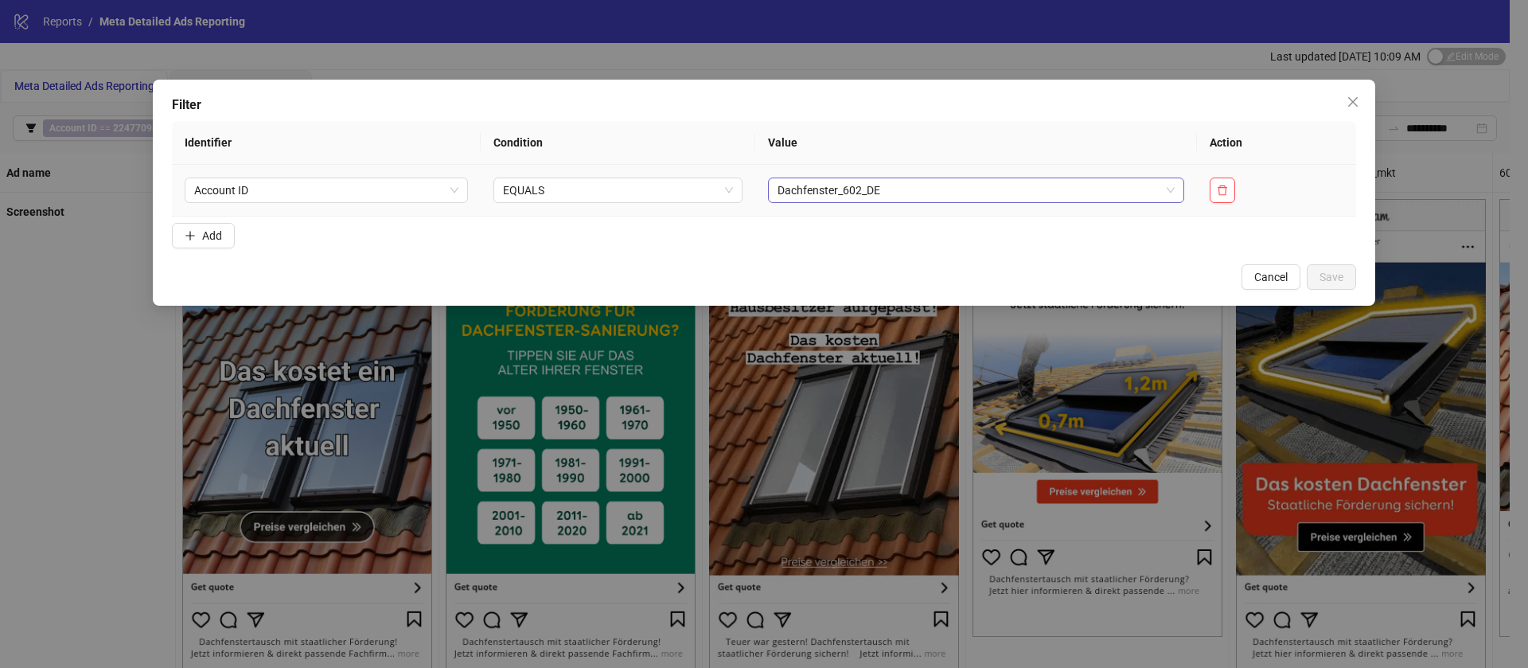
click at [860, 185] on span "Dachfenster_602_DE" at bounding box center [976, 190] width 397 height 24
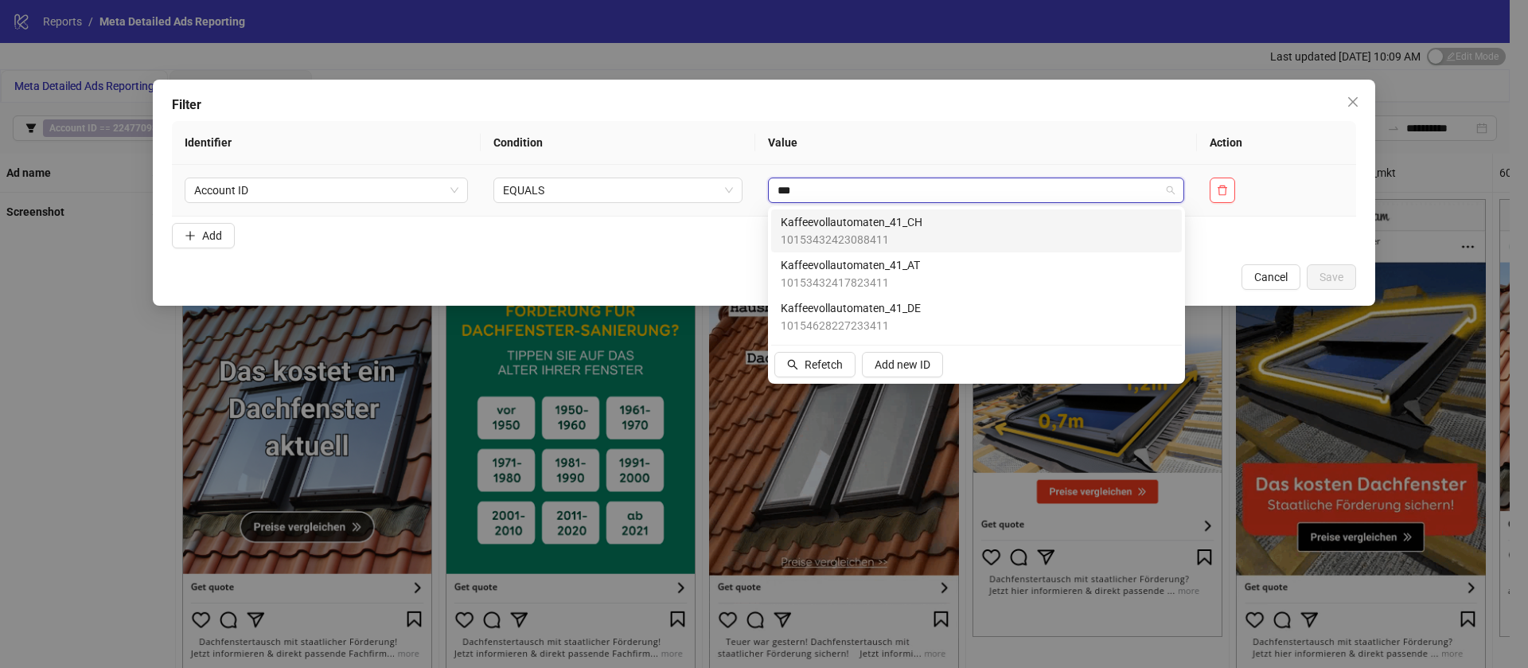
type input "****"
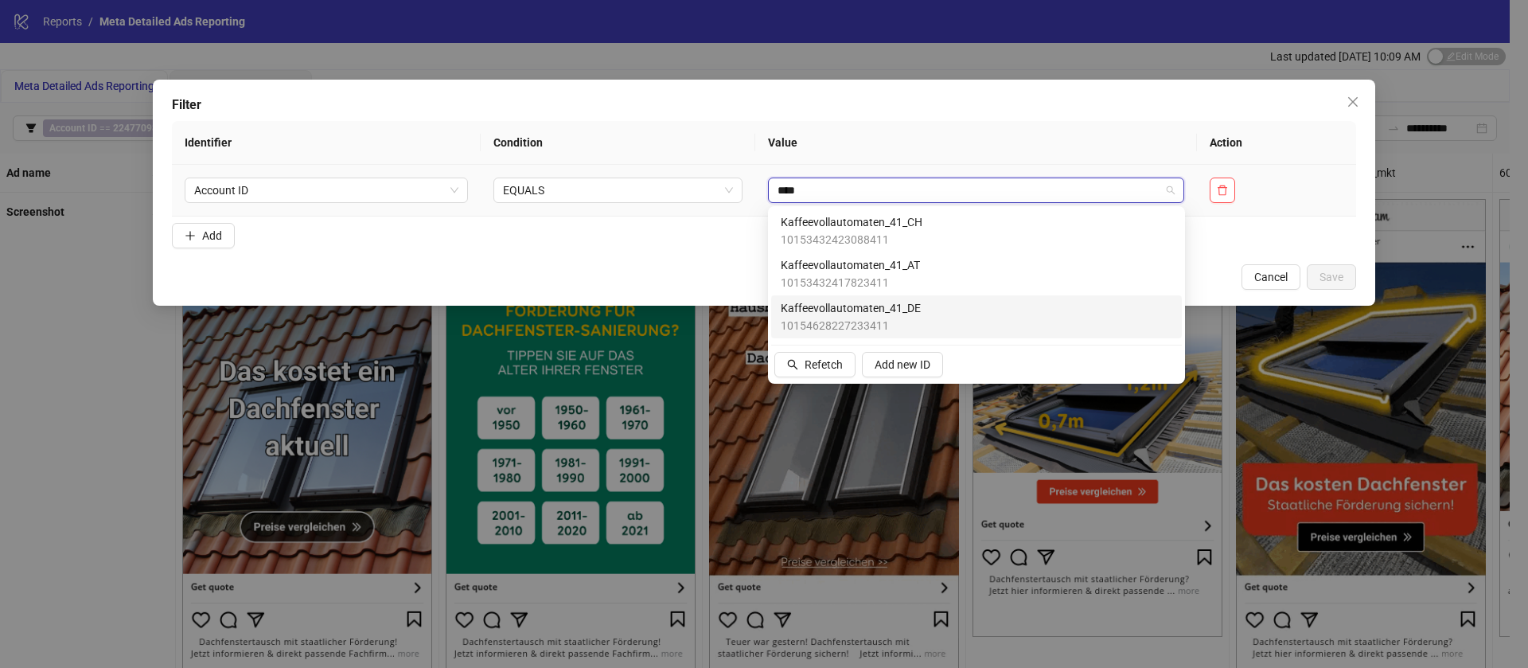
click at [892, 298] on div "Kaffeevollautomaten_41_DE 10154628227233411" at bounding box center [976, 316] width 411 height 43
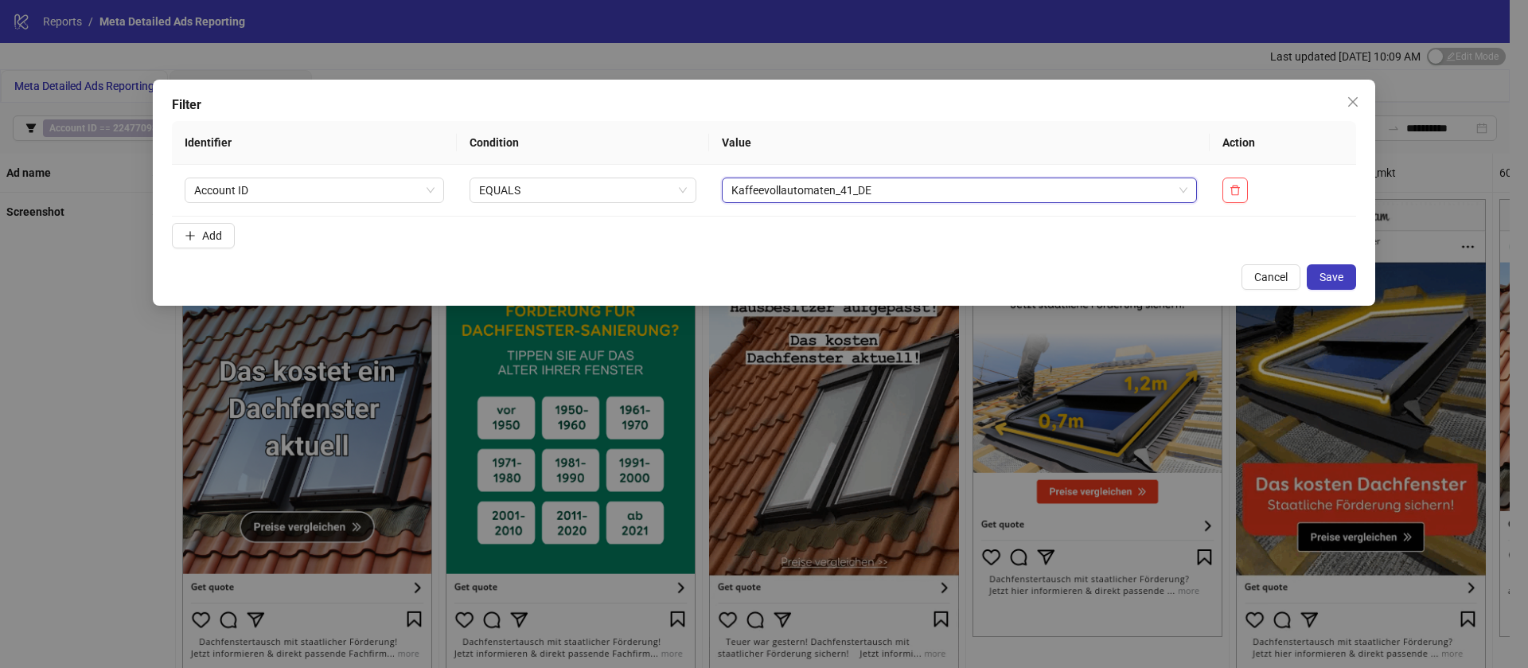
click at [1357, 279] on div "Filter Identifier Condition Value Action Account ID EQUALS Kaffeevollautomaten_…" at bounding box center [764, 193] width 1223 height 226
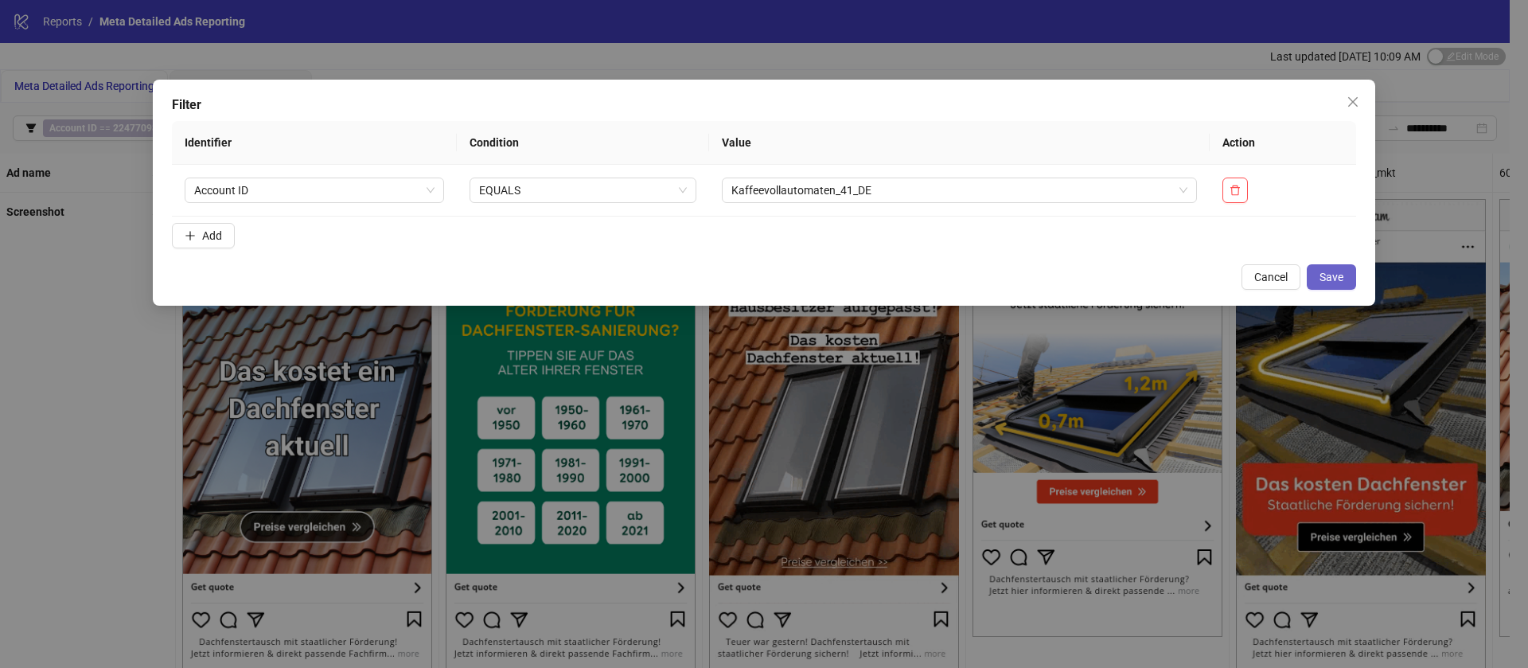
click at [1342, 275] on span "Save" at bounding box center [1332, 277] width 24 height 13
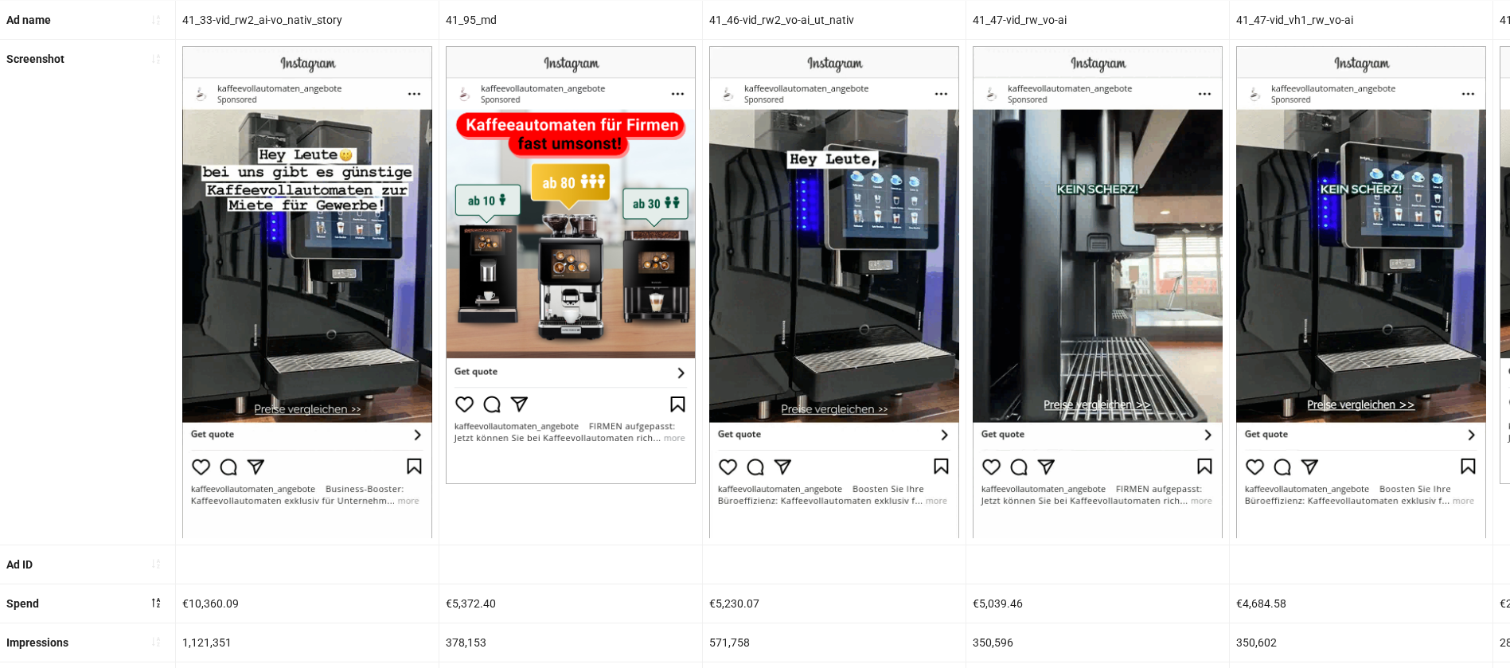
scroll to position [150, 0]
